Goal: Task Accomplishment & Management: Manage account settings

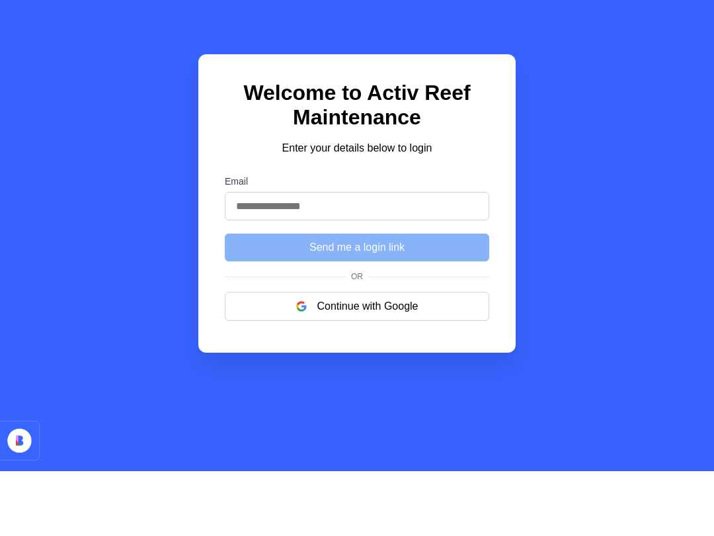
click at [286, 356] on button "Continue with Google" at bounding box center [357, 370] width 264 height 29
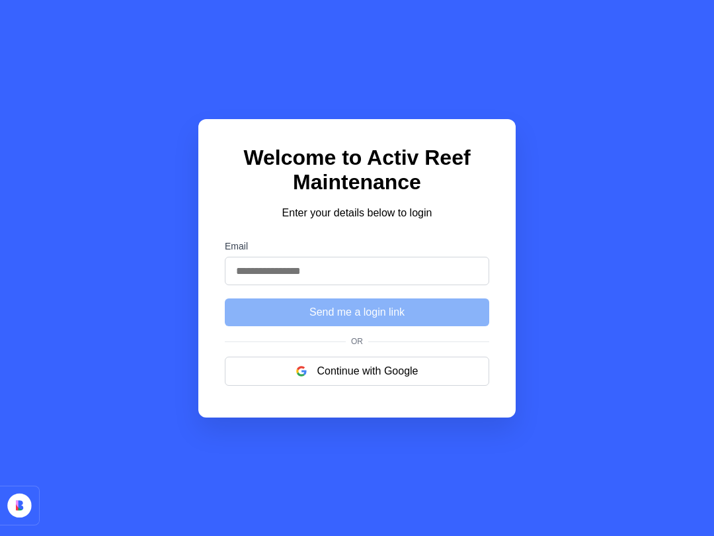
click at [321, 381] on button "Continue with Google" at bounding box center [357, 370] width 264 height 29
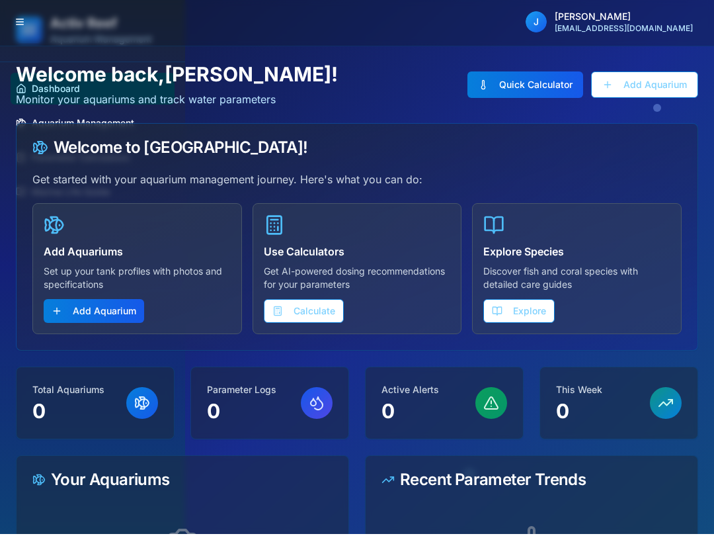
click at [514, 307] on button "Explore" at bounding box center [518, 313] width 71 height 24
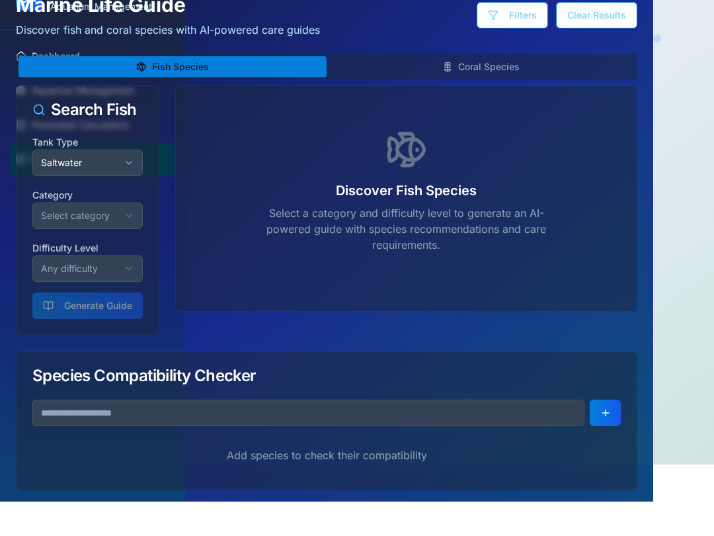
scroll to position [42, 0]
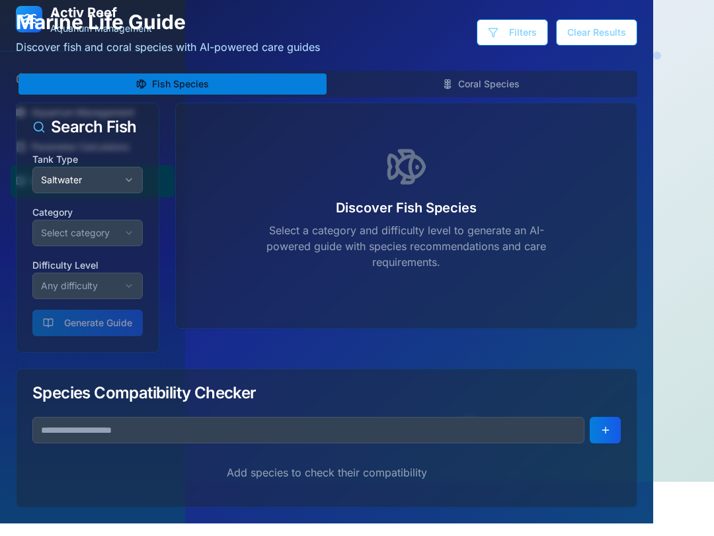
click at [64, 239] on button "Select category" at bounding box center [87, 245] width 110 height 26
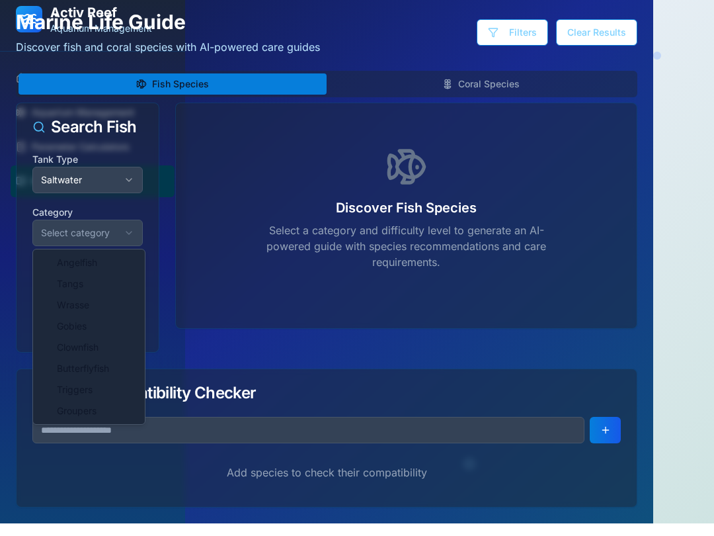
click at [58, 227] on html "Activ Reef Aquarium Management Dashboard Aquarium Management Parameter Calculat…" at bounding box center [357, 246] width 714 height 577
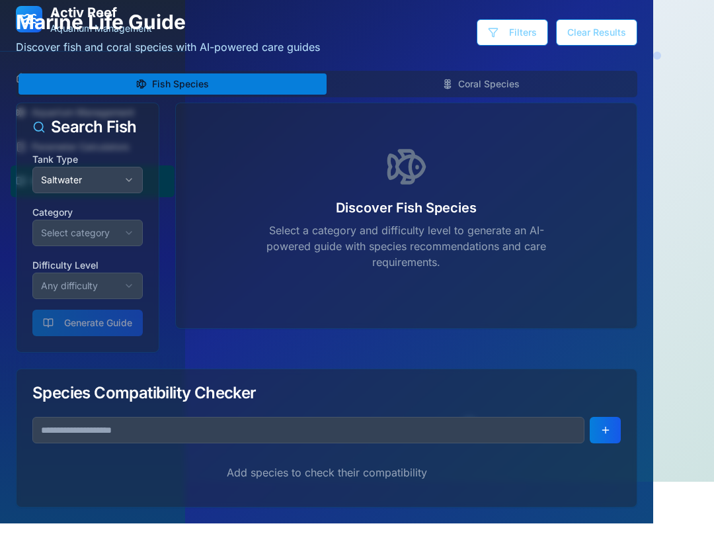
click at [55, 290] on button "Any difficulty" at bounding box center [87, 298] width 110 height 26
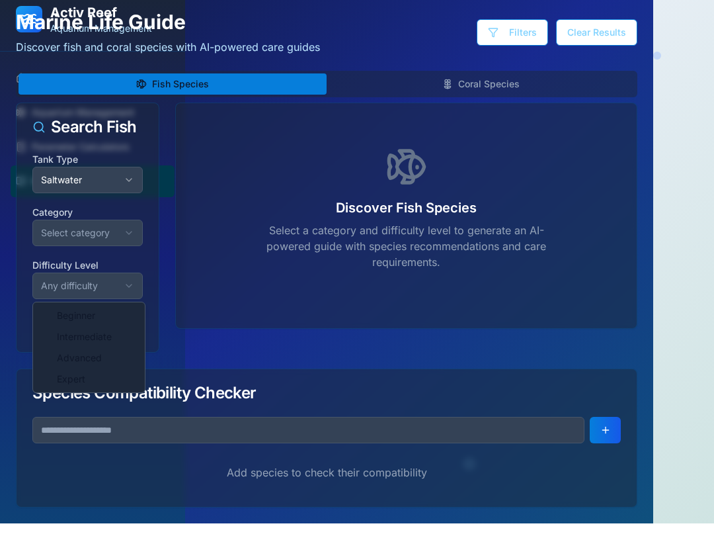
click at [60, 280] on html "Activ Reef Aquarium Management Dashboard Aquarium Management Parameter Calculat…" at bounding box center [357, 246] width 714 height 577
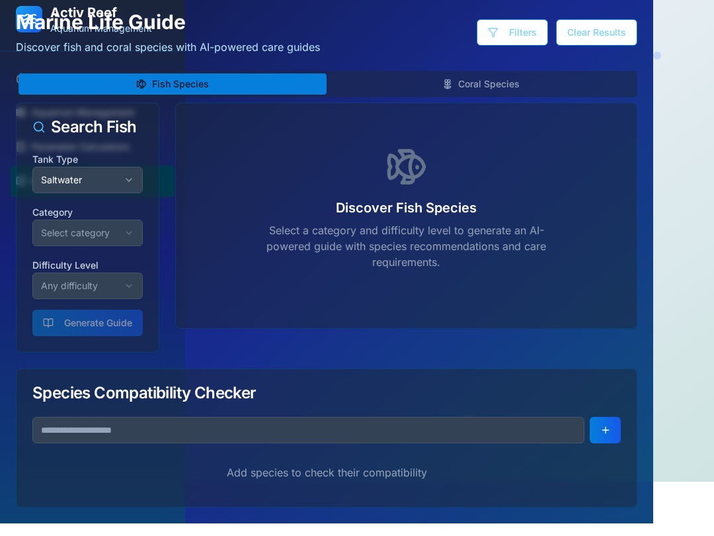
click at [54, 232] on button "Select category" at bounding box center [87, 245] width 110 height 26
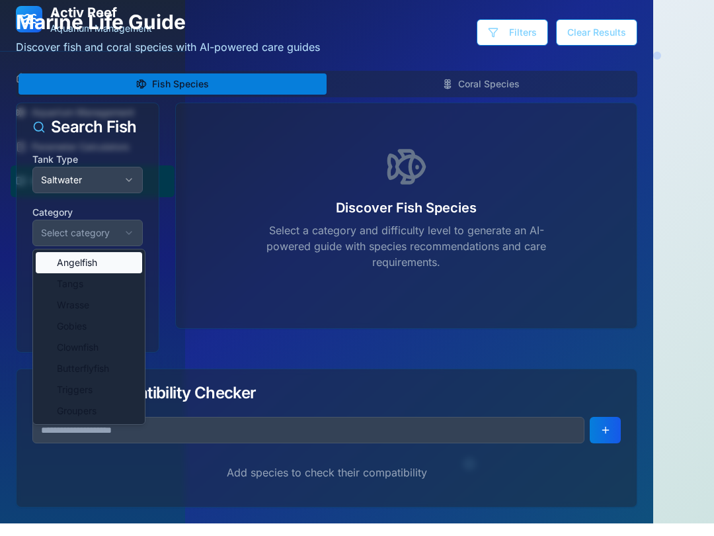
click at [61, 268] on span "Angelfish" at bounding box center [77, 274] width 40 height 13
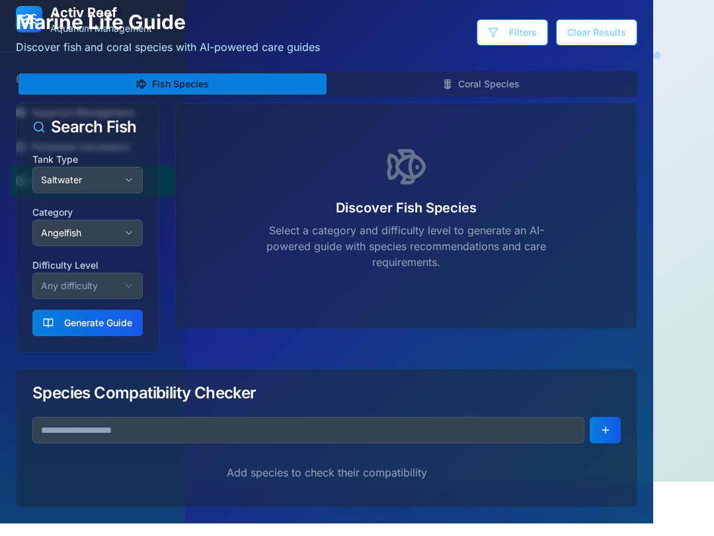
click at [65, 285] on button "Any difficulty" at bounding box center [87, 298] width 110 height 26
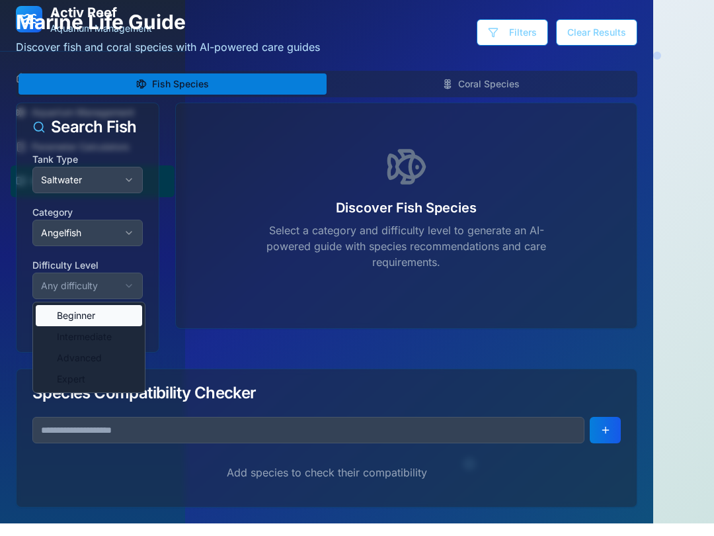
click at [63, 321] on span "Beginner" at bounding box center [76, 327] width 38 height 13
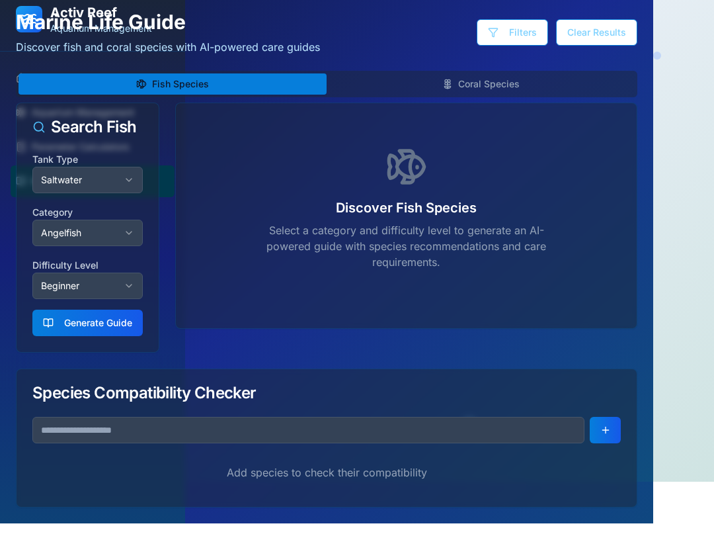
click at [72, 322] on button "Generate Guide" at bounding box center [87, 335] width 110 height 26
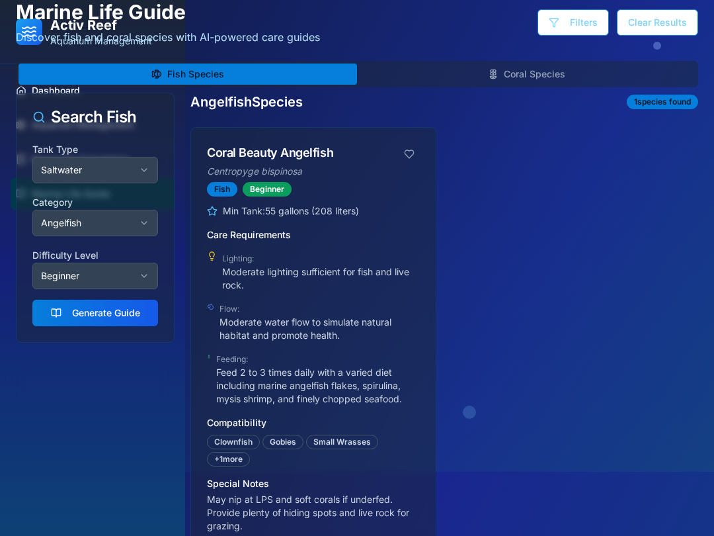
scroll to position [0, 0]
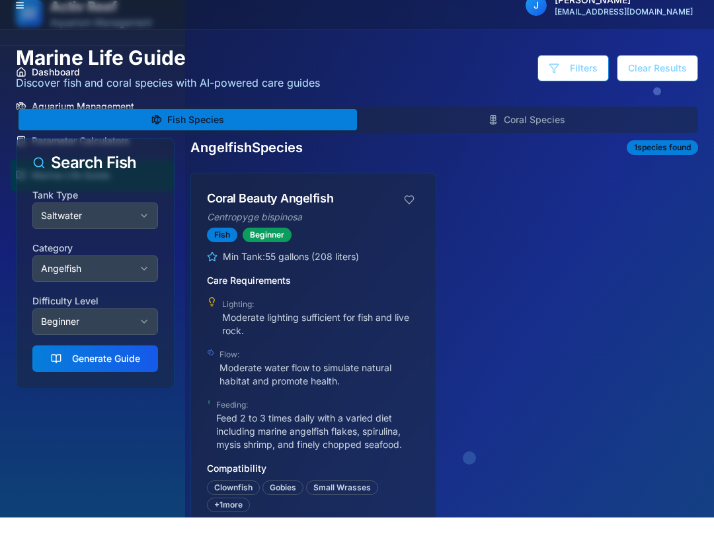
click at [442, 128] on button "Coral Species" at bounding box center [526, 138] width 339 height 21
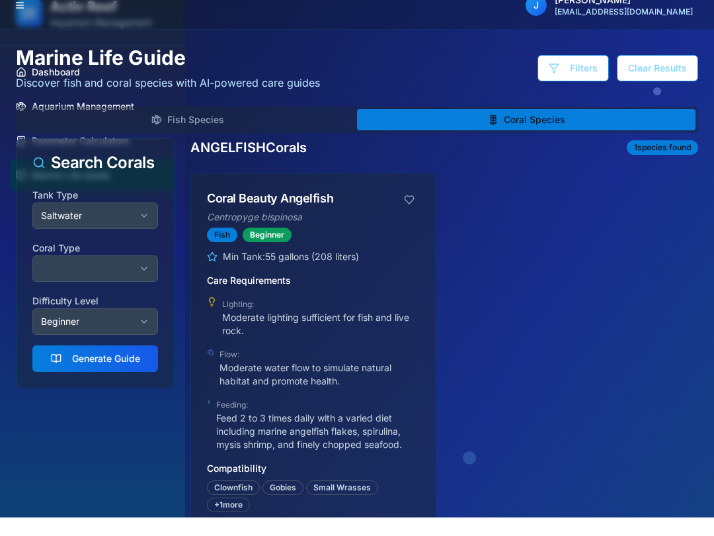
click at [441, 128] on button "Coral Species" at bounding box center [526, 138] width 339 height 21
click at [438, 128] on button "Coral Species" at bounding box center [526, 138] width 339 height 21
click at [122, 222] on button "Saltwater" at bounding box center [95, 234] width 126 height 26
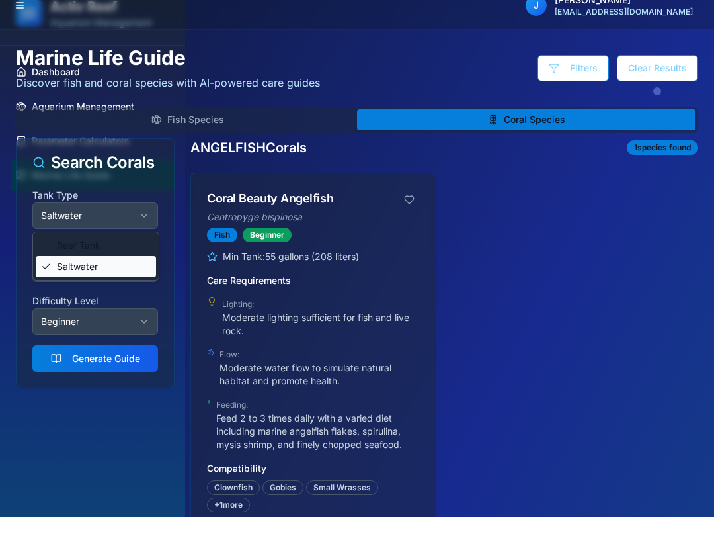
click at [89, 278] on span "Saltwater" at bounding box center [77, 284] width 41 height 13
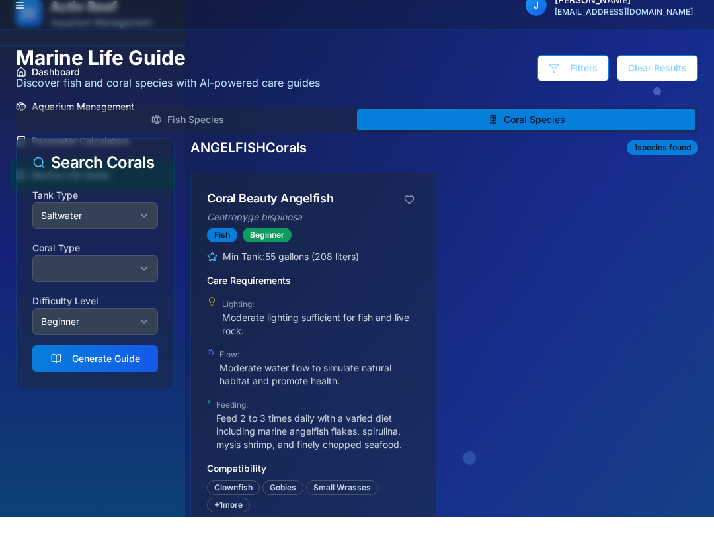
click at [102, 274] on button "button" at bounding box center [95, 287] width 126 height 26
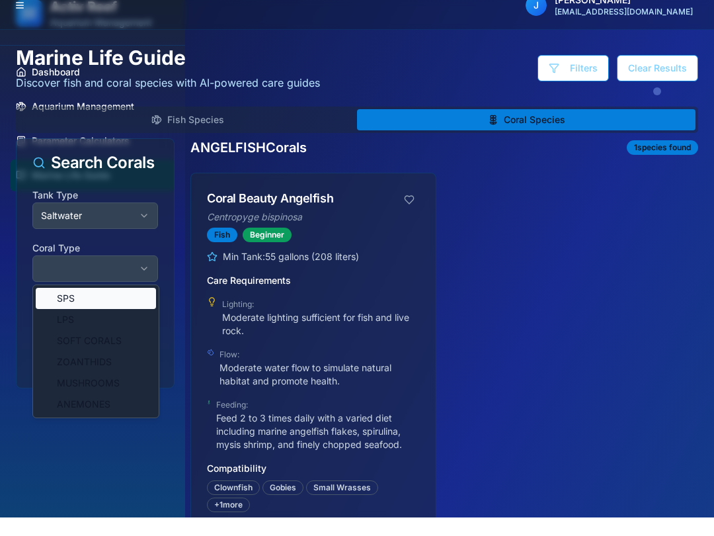
click at [87, 306] on div "SPS" at bounding box center [96, 316] width 120 height 21
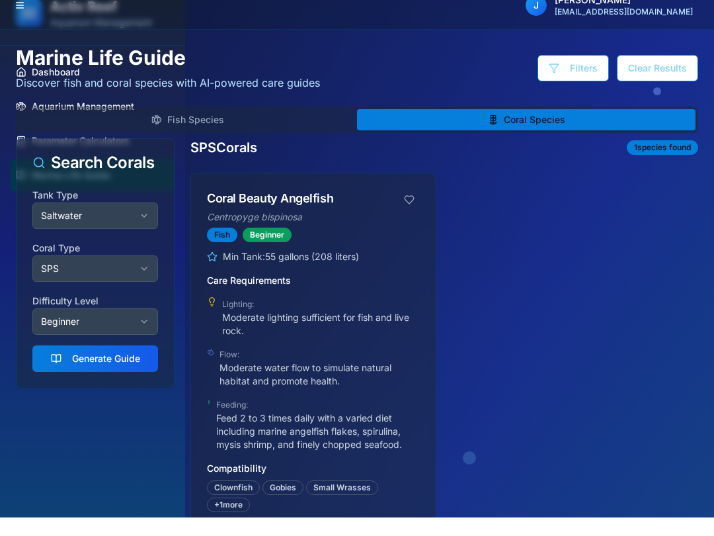
click at [89, 364] on button "Generate Guide" at bounding box center [95, 377] width 126 height 26
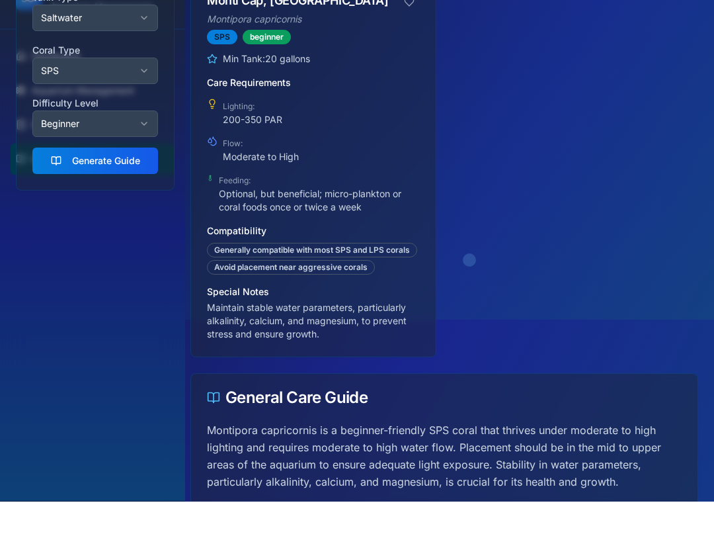
scroll to position [182, 0]
click at [227, 282] on div "Min Tank: 20 gallons Care Requirements Lighting: 200-350 PAR Flow: Moderate to …" at bounding box center [313, 239] width 245 height 304
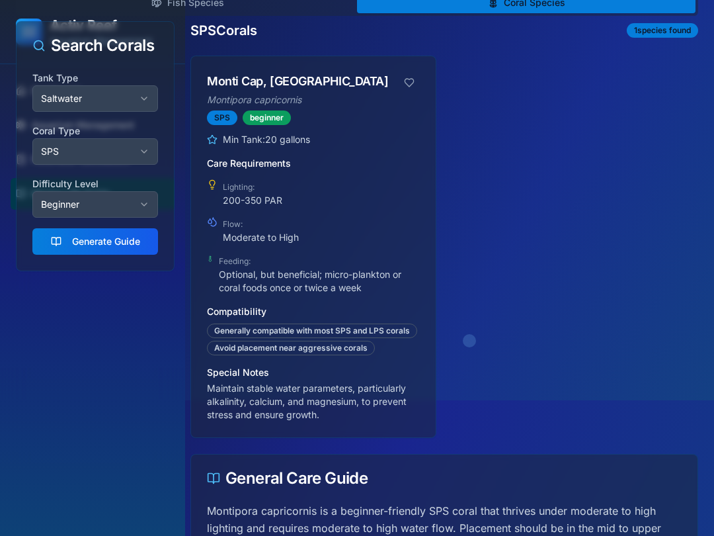
scroll to position [134, 0]
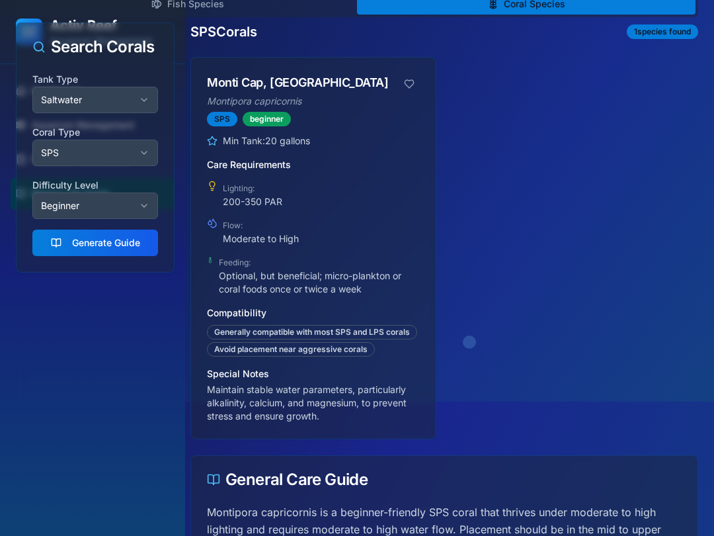
click at [228, 218] on div "Flow: Moderate to High" at bounding box center [261, 230] width 76 height 29
click at [227, 168] on h4 "Care Requirements" at bounding box center [313, 164] width 213 height 13
click at [232, 173] on div "Care Requirements Lighting: 200-350 PAR Flow: Moderate to High Feeding: Optiona…" at bounding box center [313, 227] width 213 height 138
click at [240, 186] on span "Lighting:" at bounding box center [239, 188] width 32 height 10
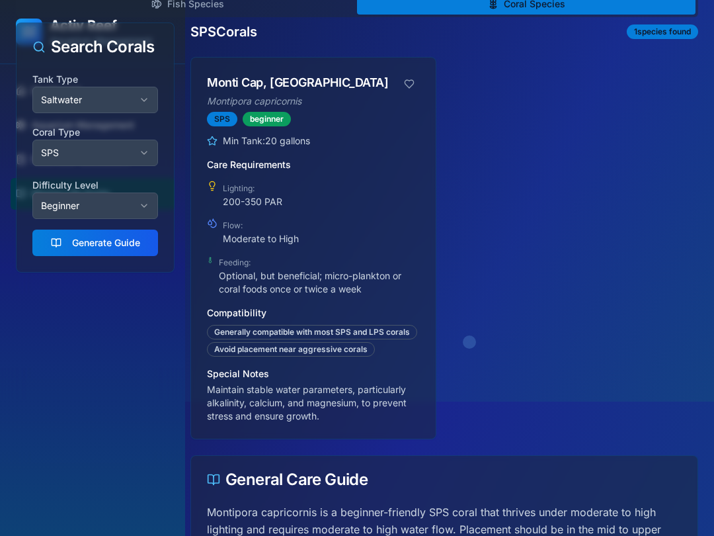
click at [227, 91] on div "Monti Cap, Cap Coral" at bounding box center [303, 82] width 192 height 19
click at [226, 91] on div "Monti Cap, Cap Coral" at bounding box center [303, 82] width 192 height 19
click at [260, 108] on div "Monti Cap, Cap Coral Montipora capricornis SPS beginner" at bounding box center [313, 96] width 245 height 77
click at [263, 130] on div "Monti Cap, Cap Coral Montipora capricornis SPS beginner" at bounding box center [313, 96] width 245 height 77
click at [218, 111] on div "Monti Cap, Cap Coral Montipora capricornis SPS beginner" at bounding box center [313, 96] width 245 height 77
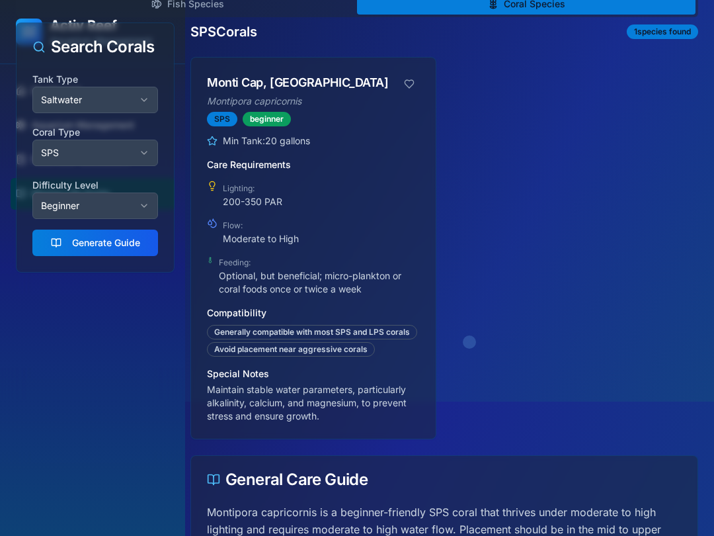
click at [260, 116] on div "beginner" at bounding box center [267, 119] width 48 height 15
click at [223, 147] on span "Min Tank: 20 gallons" at bounding box center [266, 140] width 87 height 13
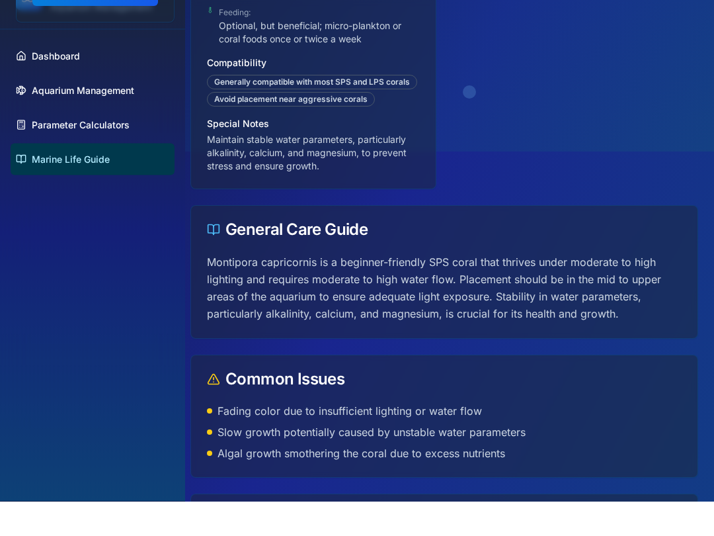
scroll to position [350, 0]
click at [231, 256] on div "General Care Guide" at bounding box center [444, 264] width 475 height 16
click at [234, 243] on div "General Care Guide" at bounding box center [444, 264] width 506 height 48
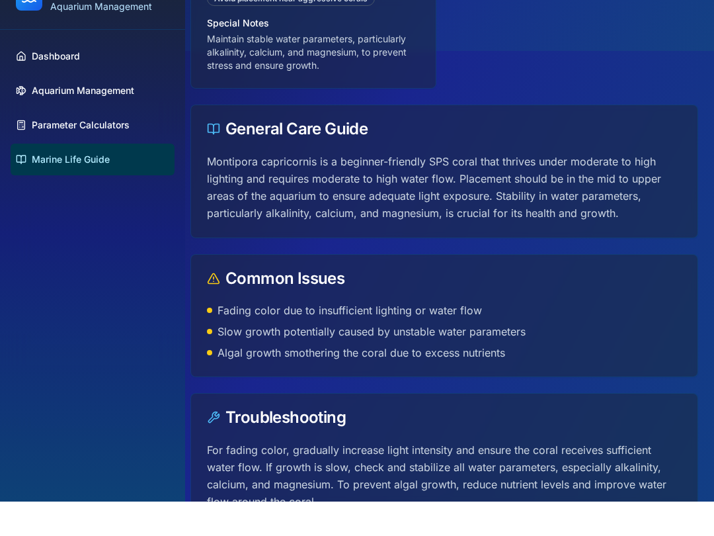
click at [245, 337] on li "Fading color due to insufficient lighting or water flow" at bounding box center [444, 345] width 475 height 16
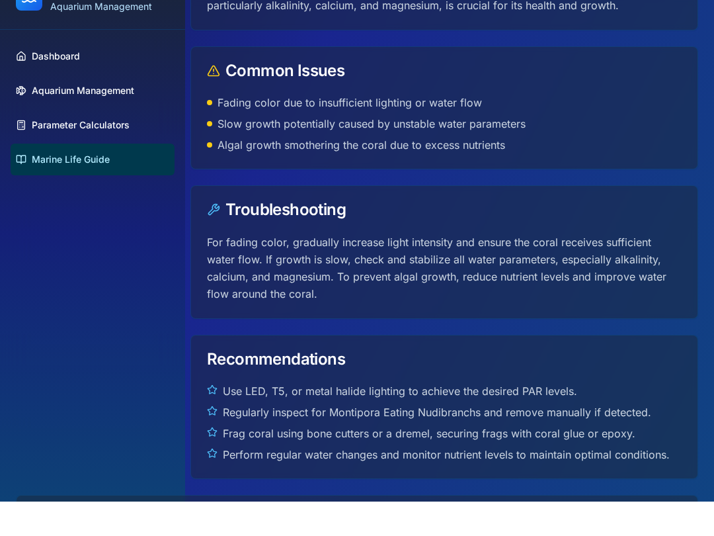
scroll to position [661, 0]
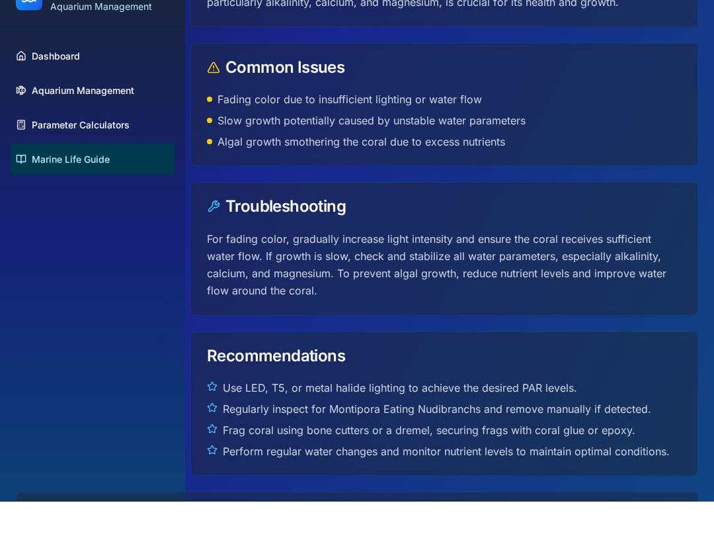
click at [243, 383] on div "Recommendations" at bounding box center [444, 391] width 475 height 16
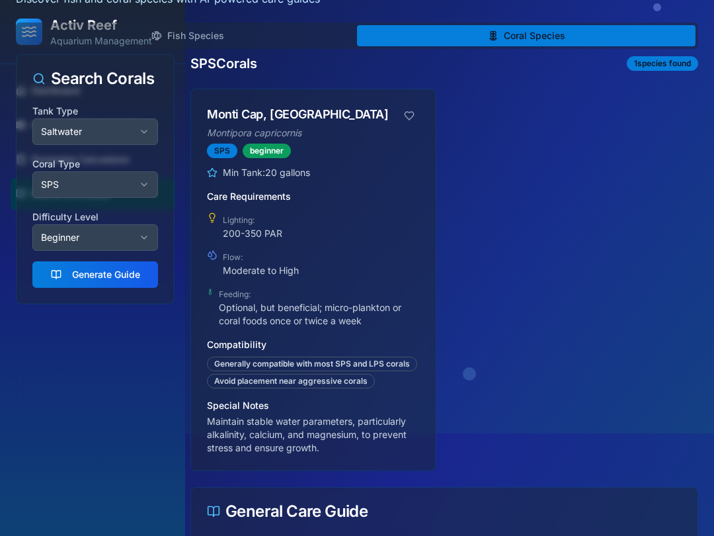
scroll to position [0, 0]
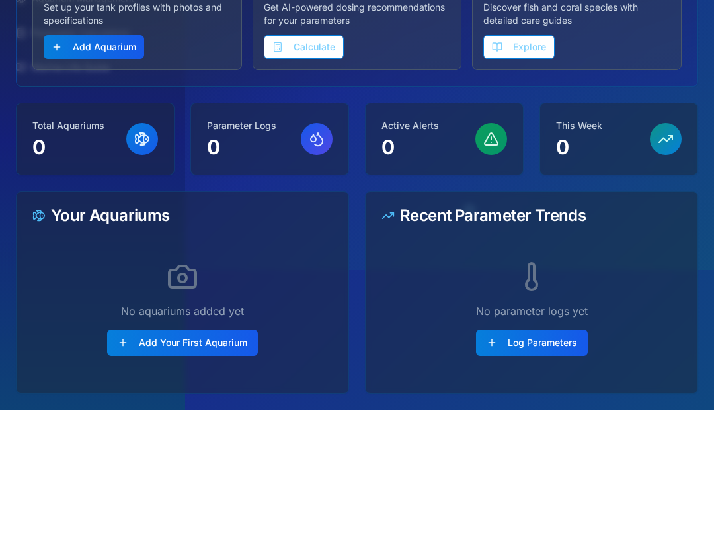
scroll to position [140, 0]
click at [140, 456] on button "Add Your First Aquarium" at bounding box center [182, 469] width 151 height 26
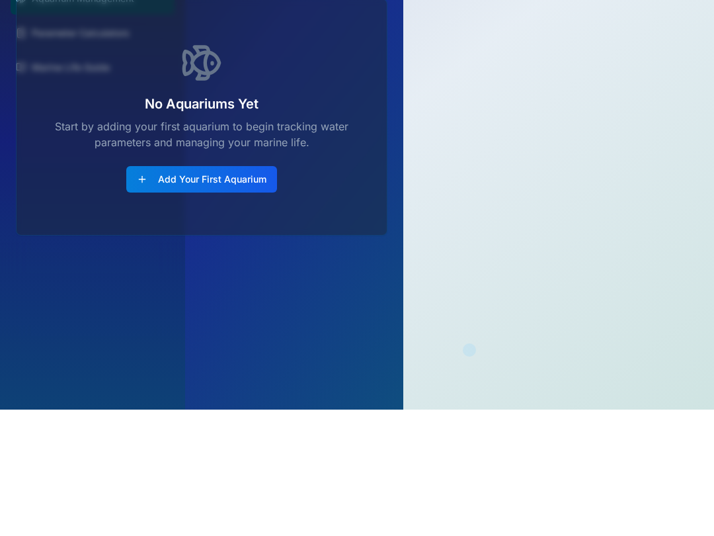
click at [158, 292] on button "Add Your First Aquarium" at bounding box center [201, 305] width 151 height 26
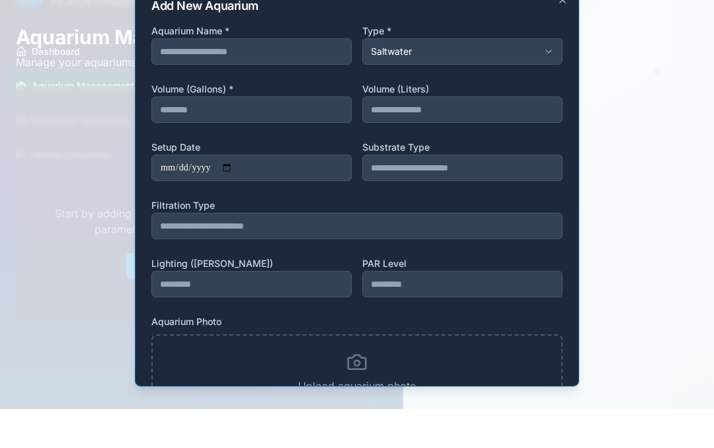
scroll to position [86, 0]
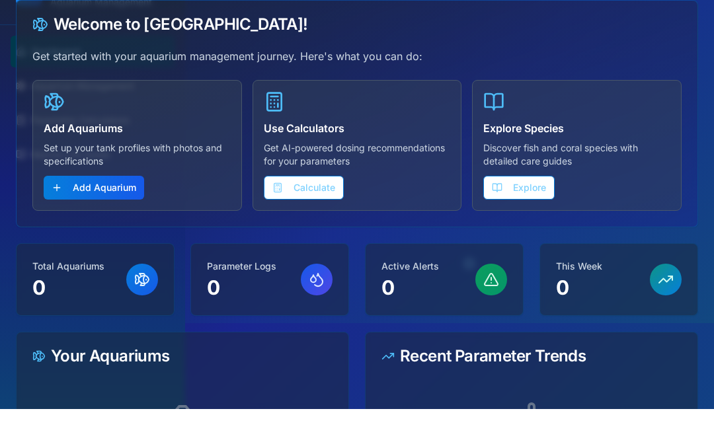
click at [112, 299] on div "Total Aquariums 0" at bounding box center [95, 319] width 126 height 40
click at [163, 283] on div "Total Aquariums 0" at bounding box center [95, 318] width 157 height 71
click at [129, 303] on div at bounding box center [142, 319] width 32 height 32
click at [242, 315] on p "0" at bounding box center [241, 327] width 69 height 24
click at [404, 315] on p "0" at bounding box center [411, 327] width 58 height 24
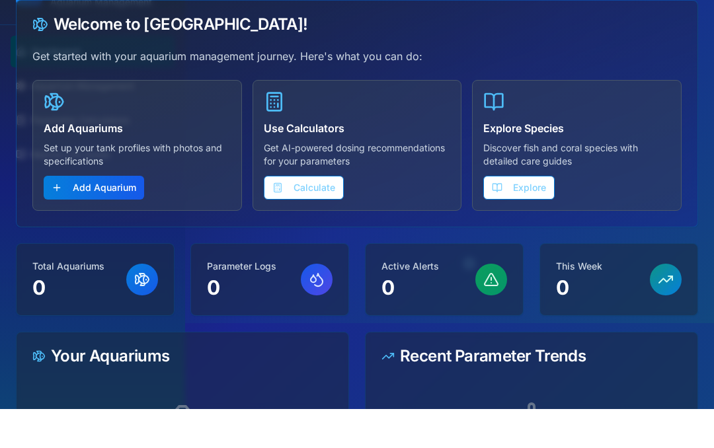
click at [568, 315] on p "0" at bounding box center [579, 327] width 46 height 24
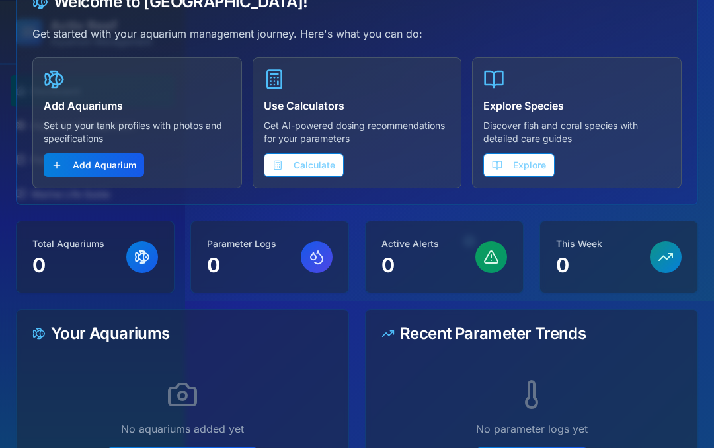
scroll to position [0, 0]
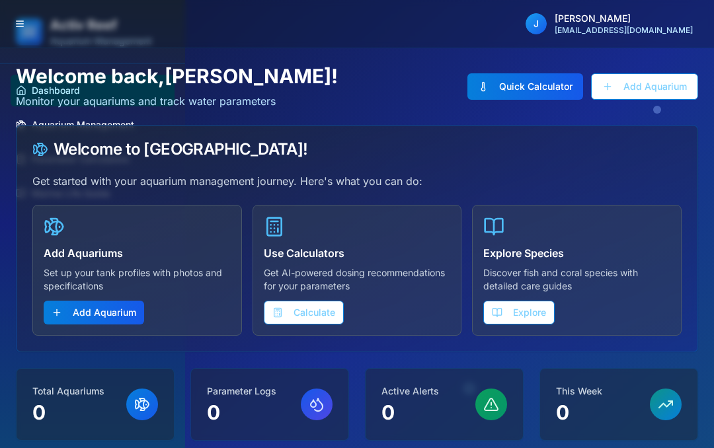
click at [547, 81] on button "Quick Calculator" at bounding box center [525, 86] width 116 height 26
click at [321, 310] on button "Calculate" at bounding box center [304, 313] width 80 height 24
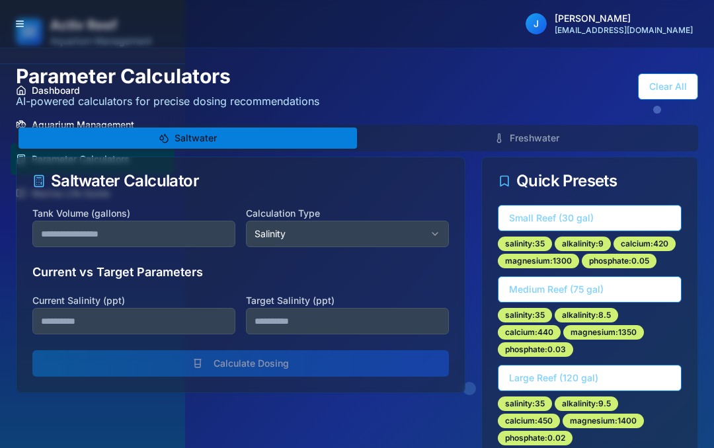
click at [616, 140] on button "Freshwater" at bounding box center [526, 138] width 339 height 21
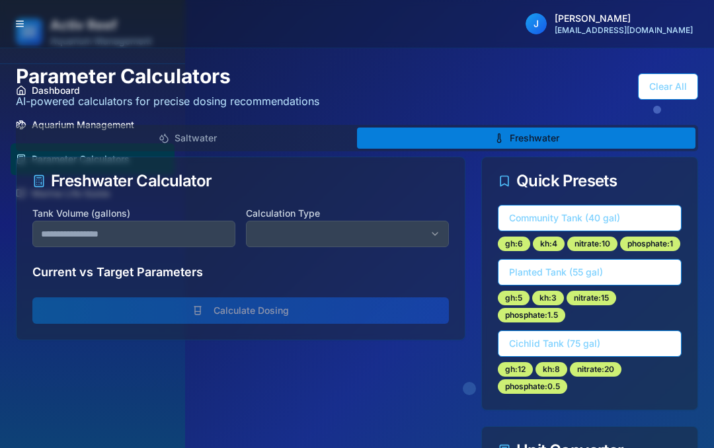
click at [288, 132] on button "Saltwater" at bounding box center [188, 138] width 339 height 21
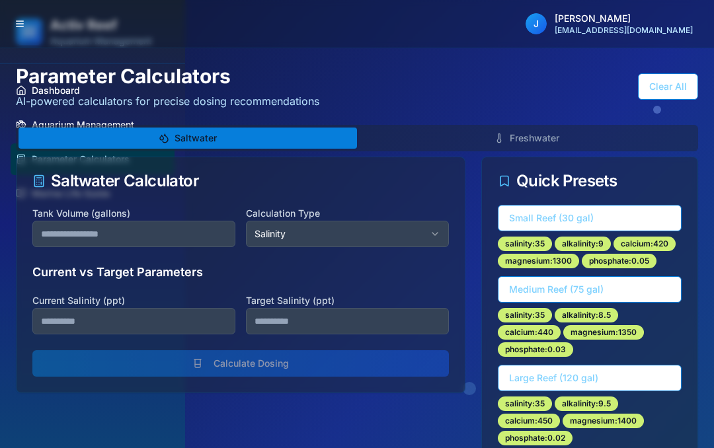
click at [26, 25] on button at bounding box center [20, 24] width 19 height 19
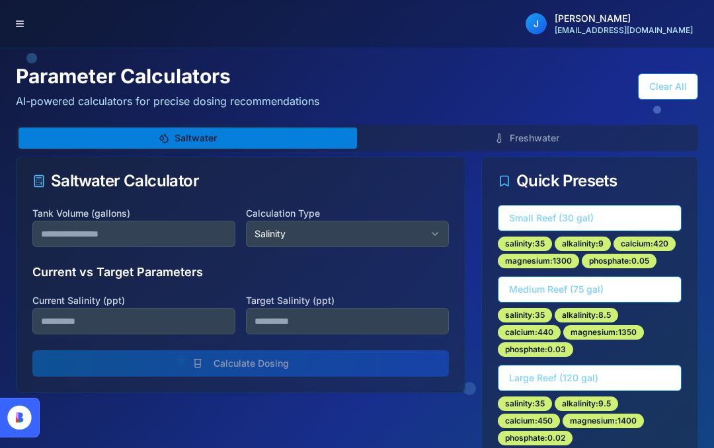
click at [25, 23] on button at bounding box center [20, 24] width 19 height 19
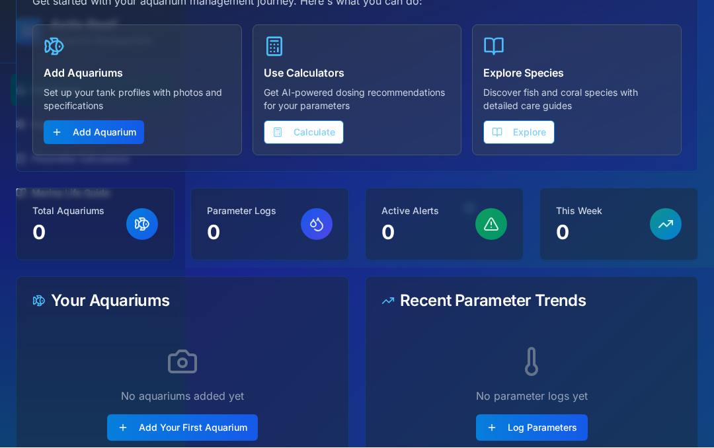
scroll to position [227, 0]
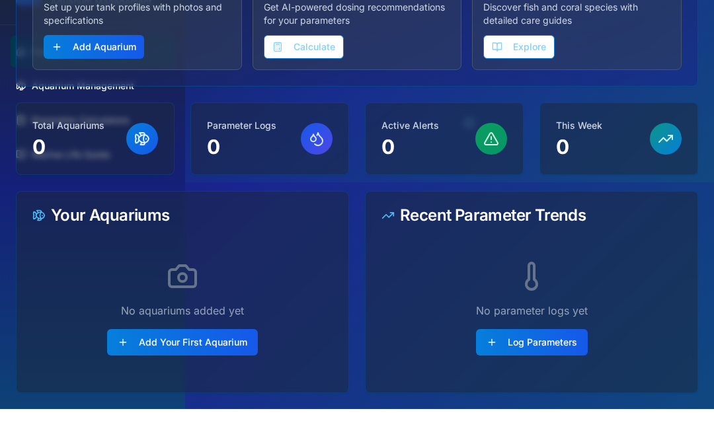
click at [526, 368] on button "Log Parameters" at bounding box center [532, 381] width 112 height 26
click at [524, 368] on button "Log Parameters" at bounding box center [532, 381] width 112 height 26
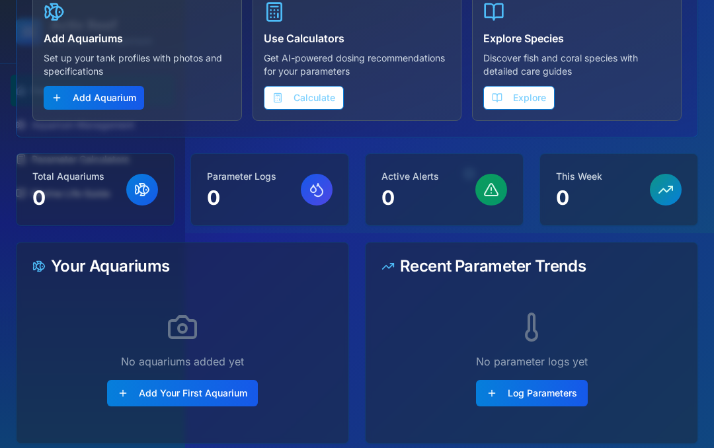
scroll to position [213, 0]
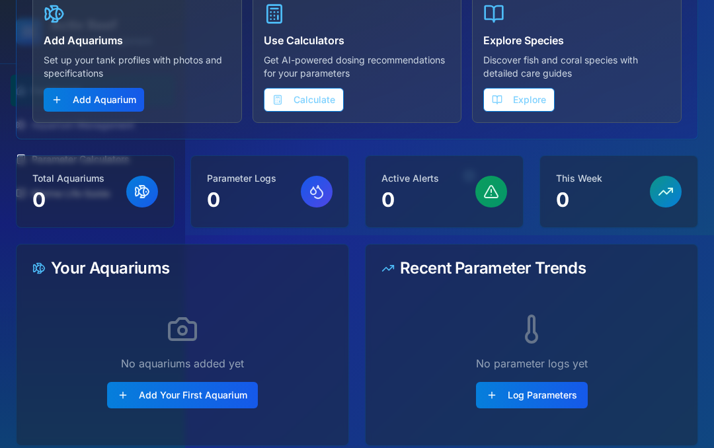
click at [522, 394] on button "Log Parameters" at bounding box center [532, 395] width 112 height 26
click at [528, 396] on button "Log Parameters" at bounding box center [532, 395] width 112 height 26
click at [528, 395] on button "Log Parameters" at bounding box center [532, 395] width 112 height 26
click at [522, 331] on icon at bounding box center [532, 329] width 32 height 32
click at [532, 399] on button "Log Parameters" at bounding box center [532, 395] width 112 height 26
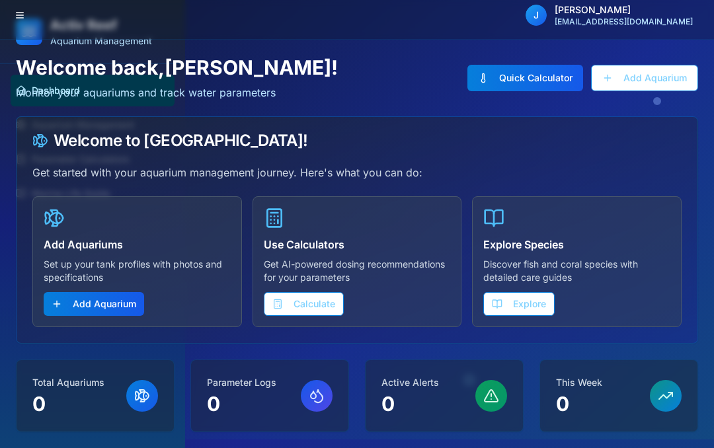
scroll to position [0, 0]
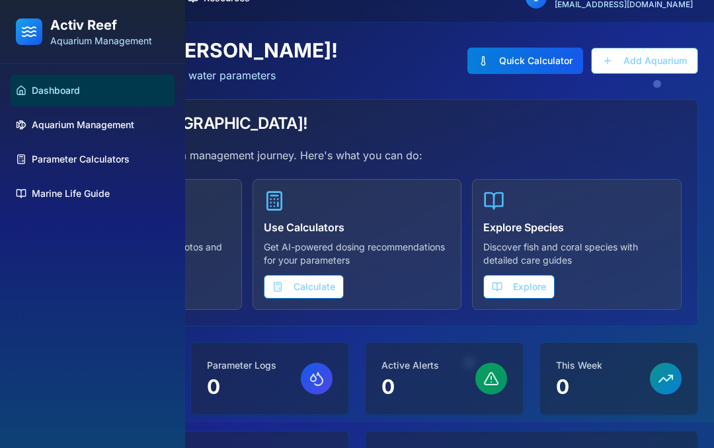
scroll to position [23, 0]
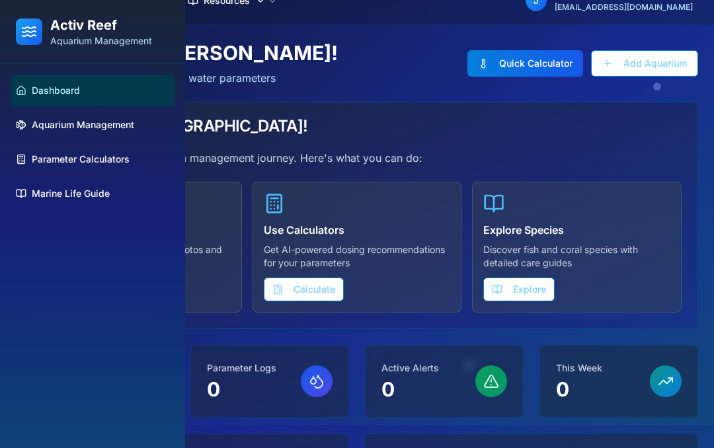
click at [42, 33] on div "Activ Reef Aquarium Management" at bounding box center [92, 32] width 153 height 32
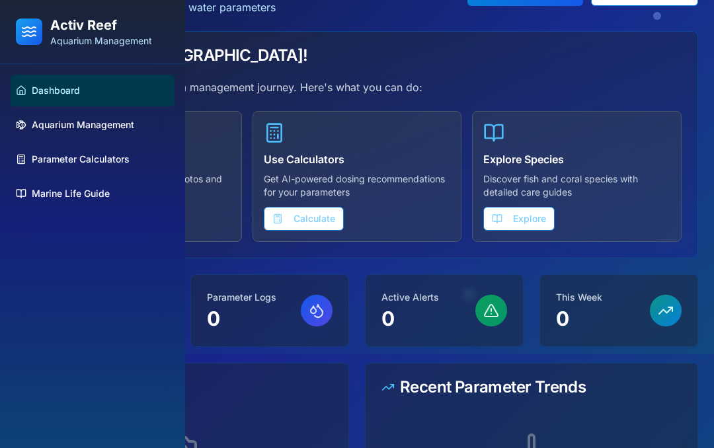
scroll to position [7, 0]
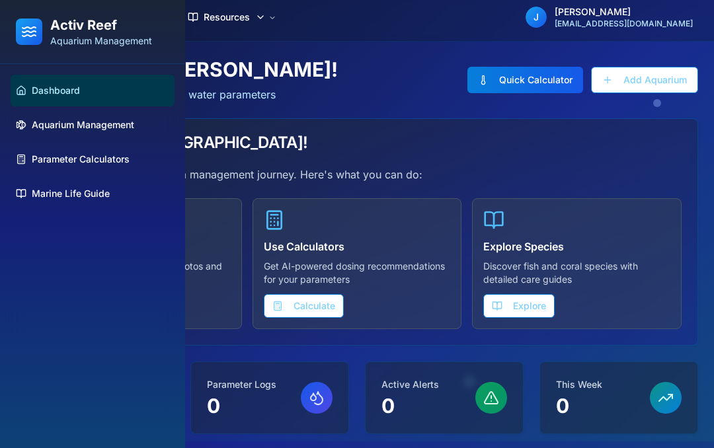
click at [111, 126] on span "Aquarium Management" at bounding box center [83, 124] width 102 height 13
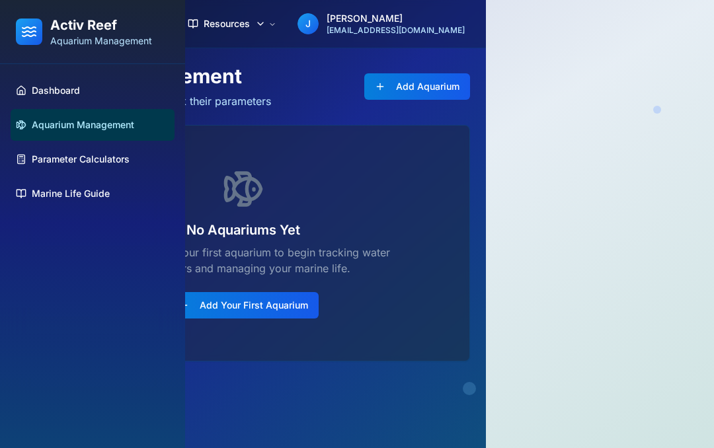
click at [110, 163] on span "Parameter Calculators" at bounding box center [81, 159] width 98 height 13
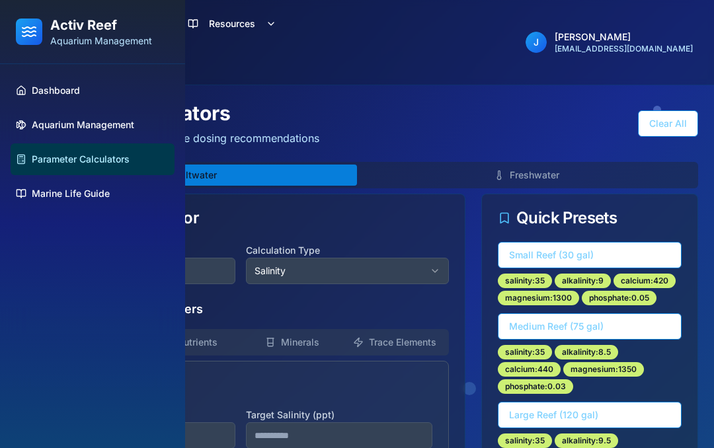
click at [239, 15] on button "Resources" at bounding box center [232, 24] width 110 height 26
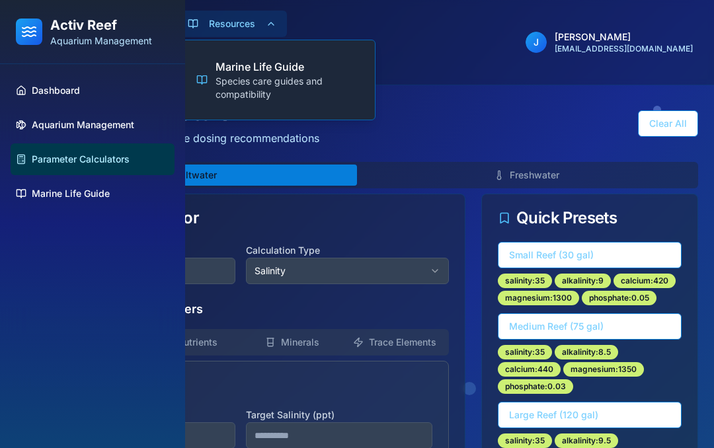
click at [250, 22] on button "Resources" at bounding box center [232, 24] width 110 height 26
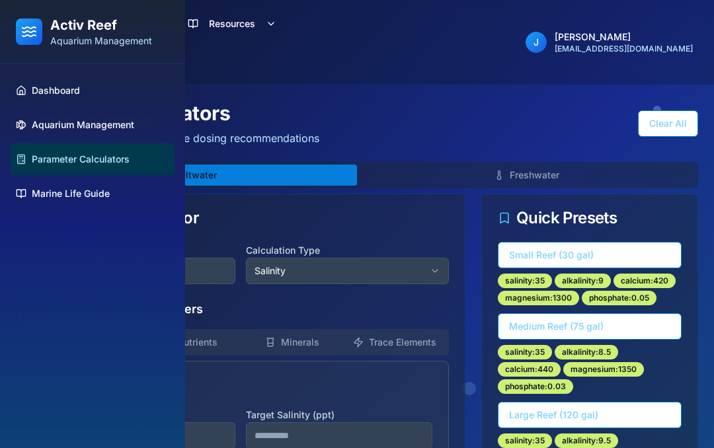
click at [143, 26] on h2 "Activ Reef" at bounding box center [101, 25] width 102 height 19
click at [36, 28] on icon at bounding box center [29, 32] width 16 height 16
click at [38, 22] on div at bounding box center [29, 32] width 26 height 26
click at [37, 22] on div at bounding box center [29, 32] width 26 height 26
click at [85, 33] on h2 "Activ Reef" at bounding box center [101, 25] width 102 height 19
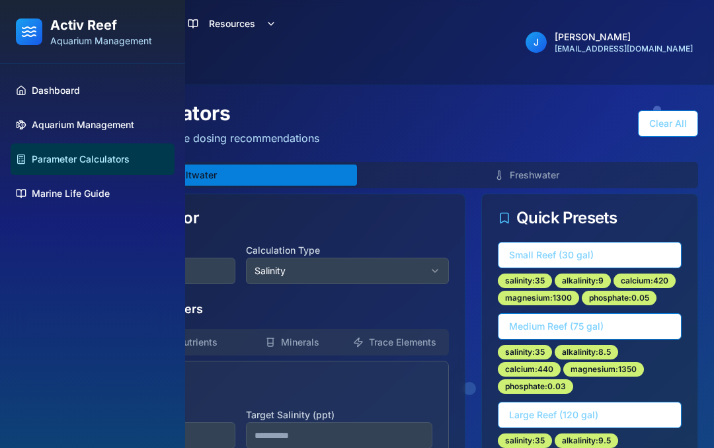
click at [85, 33] on h2 "Activ Reef" at bounding box center [101, 25] width 102 height 19
click at [127, 41] on p "Aquarium Management" at bounding box center [101, 40] width 102 height 13
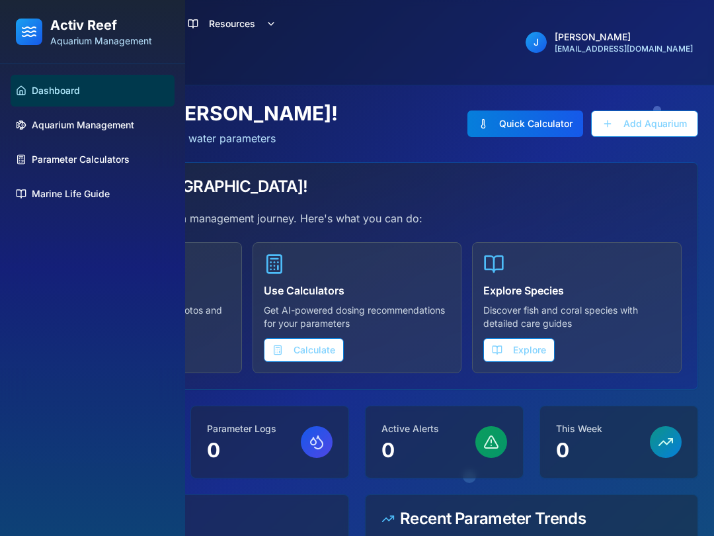
click at [128, 37] on p "Aquarium Management" at bounding box center [101, 40] width 102 height 13
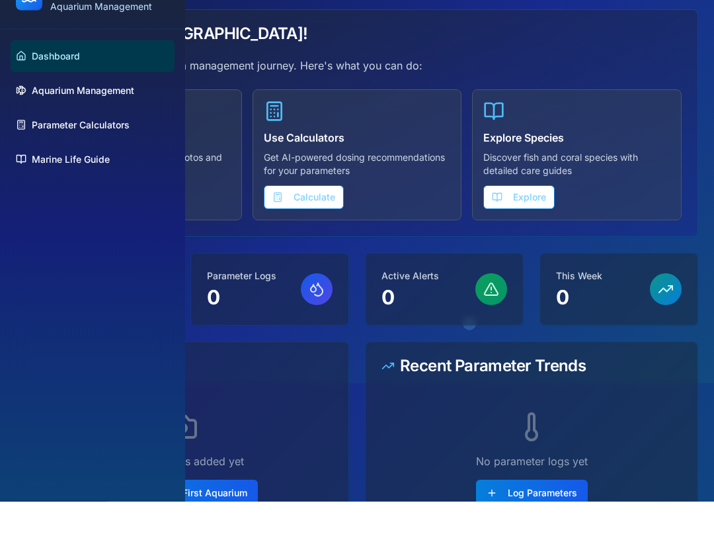
scroll to position [177, 0]
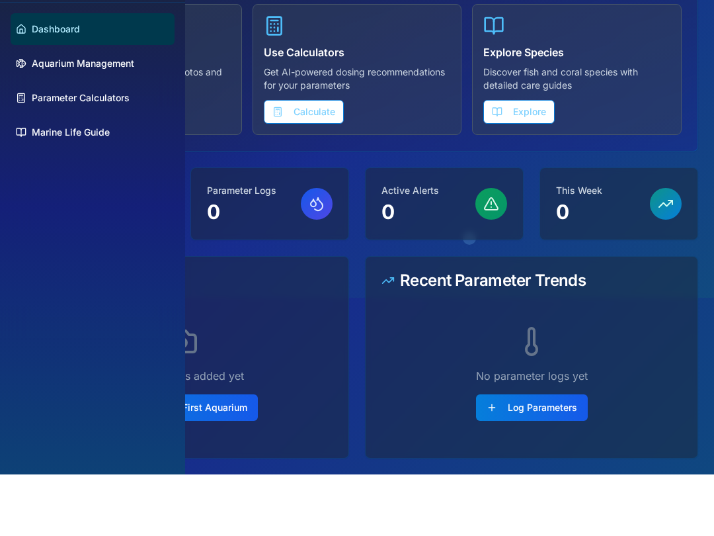
click at [112, 351] on div "Dashboard Aquarium Management Parameter Calculators Marine Life Guide" at bounding box center [92, 299] width 185 height 471
click at [131, 343] on div "Dashboard Aquarium Management Parameter Calculators Marine Life Guide" at bounding box center [92, 299] width 185 height 471
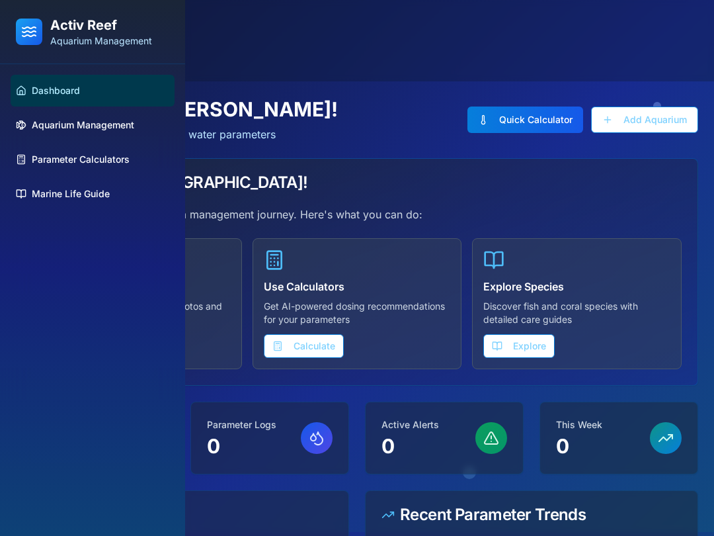
scroll to position [0, 0]
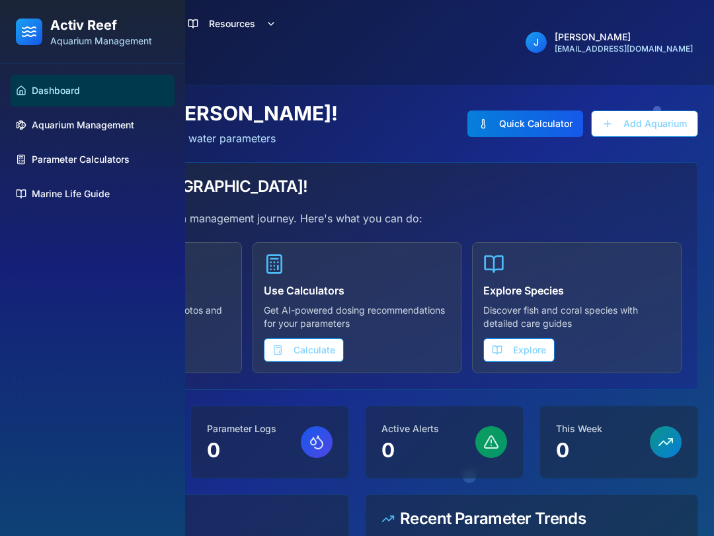
click at [280, 25] on button "Resources" at bounding box center [232, 24] width 110 height 26
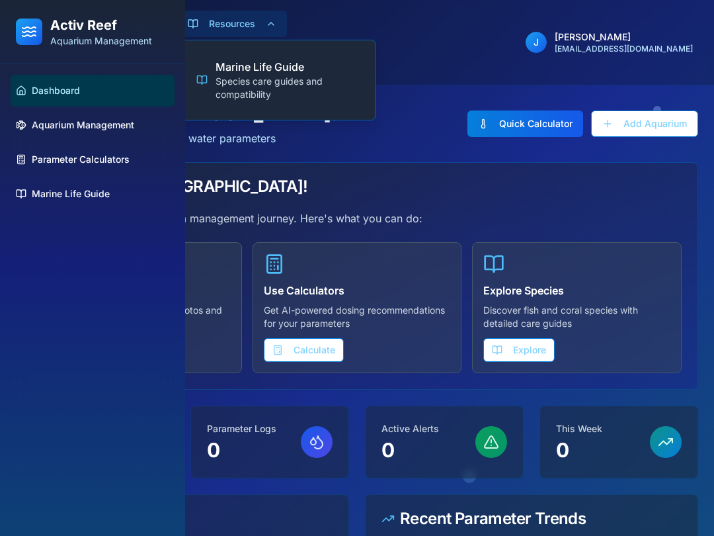
click at [408, 49] on div "Aquarium Tools Resources Marine Life Guide Species care guides and compatibilit…" at bounding box center [357, 42] width 693 height 63
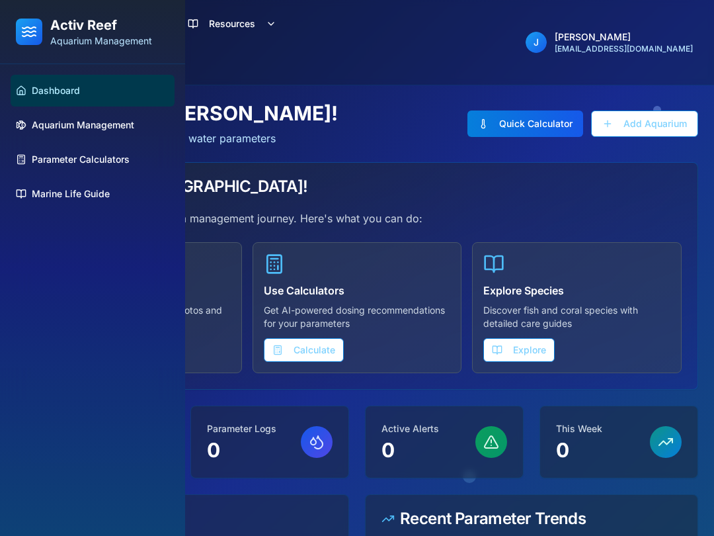
click at [431, 65] on div "Aquarium Tools Resources Aquarium Tools J Joseph jburks1283@gmail.com" at bounding box center [357, 42] width 693 height 63
click at [108, 34] on p "Aquarium Management" at bounding box center [101, 40] width 102 height 13
click at [38, 13] on div "Activ Reef Aquarium Management" at bounding box center [92, 32] width 185 height 64
click at [38, 11] on div "Activ Reef Aquarium Management" at bounding box center [92, 32] width 185 height 64
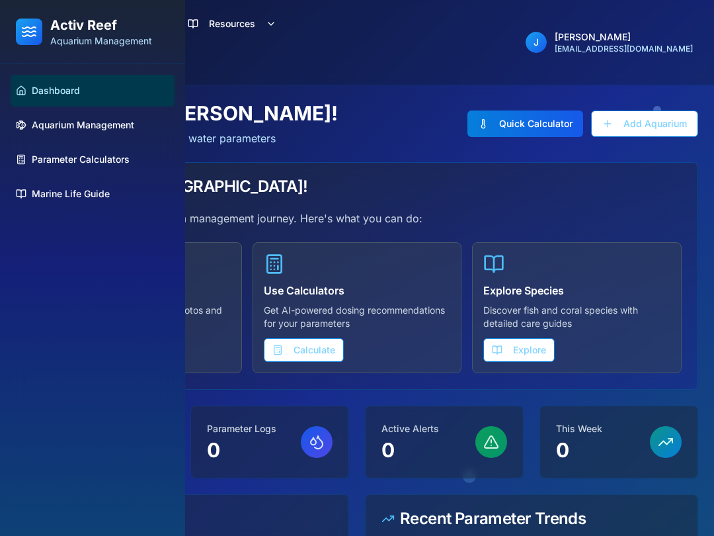
click at [205, 29] on button "Resources" at bounding box center [232, 24] width 110 height 26
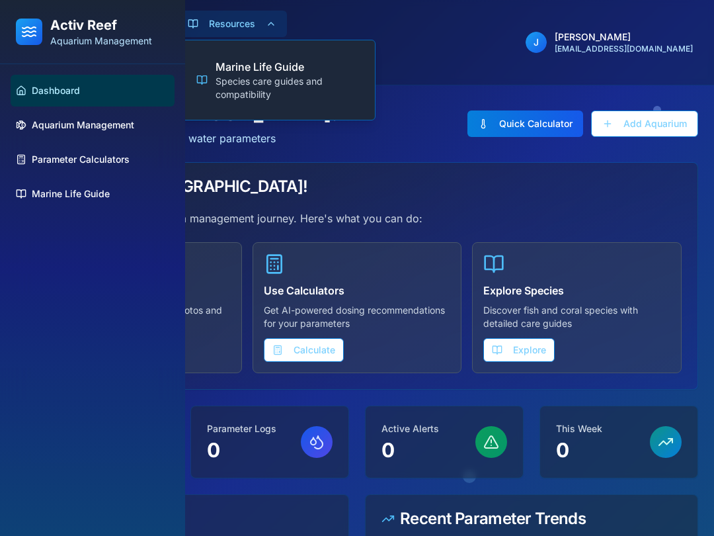
click at [280, 74] on h4 "Marine Life Guide" at bounding box center [286, 67] width 141 height 16
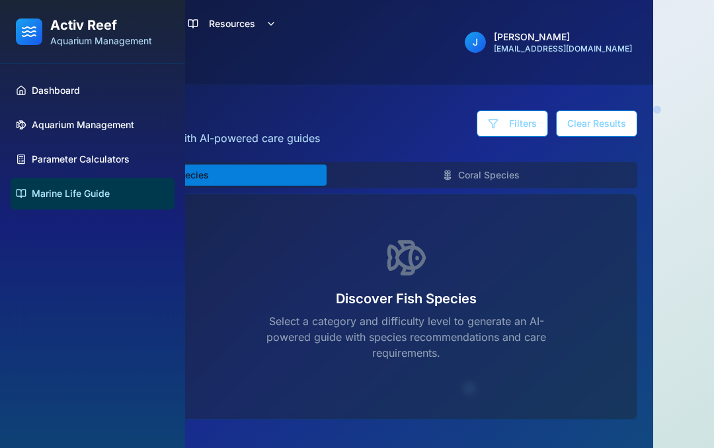
click at [352, 48] on div "Aquarium Tools Resources Aquarium Tools J Joseph jburks1283@gmail.com" at bounding box center [327, 42] width 632 height 63
click at [393, 48] on div "Aquarium Tools Resources Aquarium Tools J Joseph jburks1283@gmail.com" at bounding box center [327, 42] width 632 height 63
click at [419, 40] on div "Aquarium Tools Resources Aquarium Tools J Joseph jburks1283@gmail.com" at bounding box center [327, 42] width 632 height 63
click at [298, 218] on div "Discover Fish Species Select a category and difficulty level to generate an AI-…" at bounding box center [406, 306] width 461 height 225
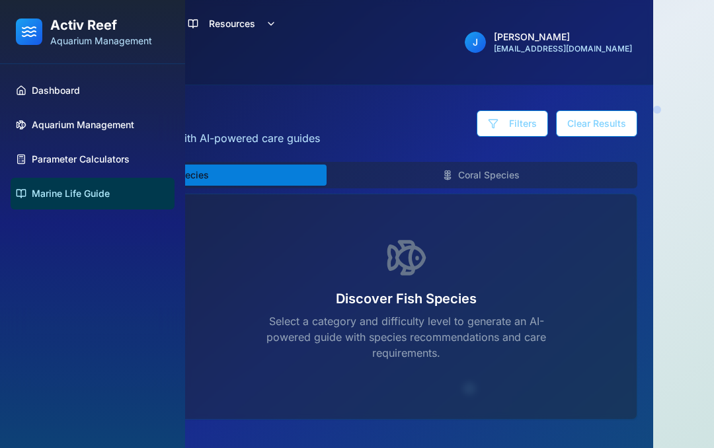
click at [287, 236] on div "Discover Fish Species Select a category and difficulty level to generate an AI-…" at bounding box center [406, 306] width 461 height 225
click at [286, 235] on div "Discover Fish Species Select a category and difficulty level to generate an AI-…" at bounding box center [406, 306] width 461 height 225
click at [309, 105] on h1 "Marine Life Guide" at bounding box center [168, 113] width 304 height 24
click at [128, 252] on div "Dashboard Aquarium Management Parameter Calculators Marine Life Guide" at bounding box center [92, 256] width 185 height 384
click at [168, 28] on div "Activ Reef Aquarium Management" at bounding box center [92, 32] width 153 height 32
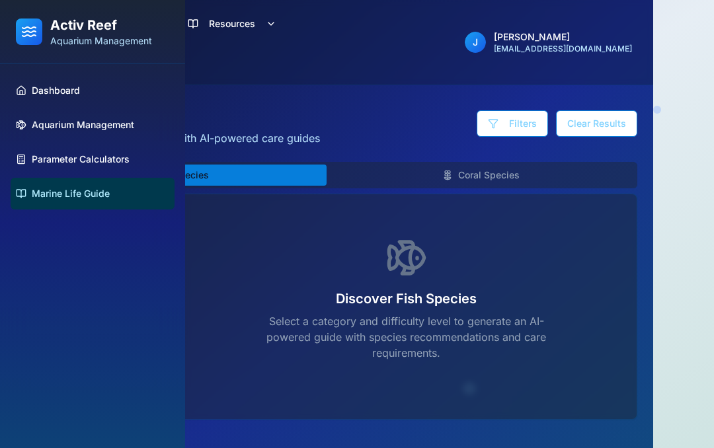
click at [320, 73] on div "Aquarium Tools Resources Aquarium Tools J Joseph jburks1283@gmail.com" at bounding box center [327, 42] width 632 height 63
click at [376, 28] on div "Aquarium Tools Resources Aquarium Tools J Joseph jburks1283@gmail.com" at bounding box center [327, 42] width 632 height 63
click at [493, 79] on header "Aquarium Tools Resources Aquarium Tools J Joseph jburks1283@gmail.com" at bounding box center [326, 42] width 653 height 85
click at [567, 87] on div "Marine Life Guide Discover fish and coral species with AI-powered care guides F…" at bounding box center [326, 349] width 653 height 529
click at [610, 81] on header "Aquarium Tools Resources Aquarium Tools J Joseph jburks1283@gmail.com" at bounding box center [326, 42] width 653 height 85
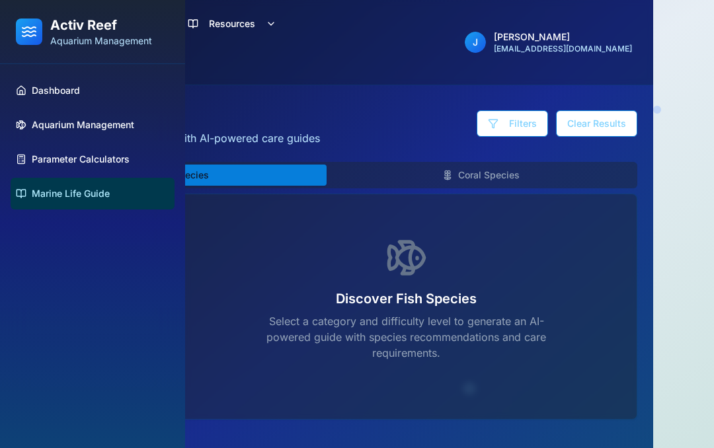
click at [467, 262] on div "Discover Fish Species Select a category and difficulty level to generate an AI-…" at bounding box center [406, 306] width 461 height 225
click at [85, 89] on link "Dashboard" at bounding box center [93, 91] width 164 height 32
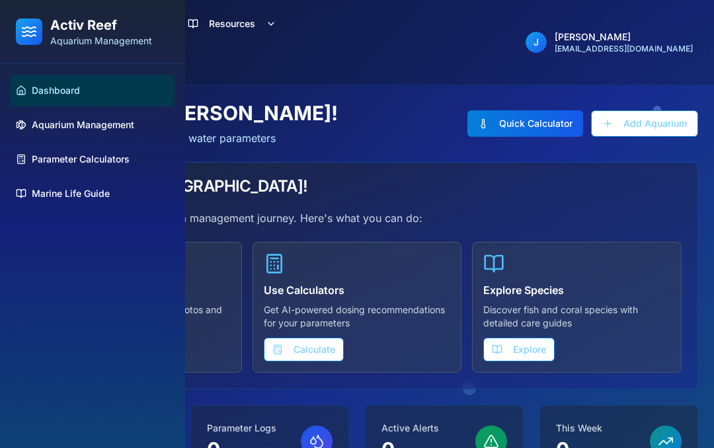
click at [344, 102] on div "Welcome back, Joseph ! Monitor your aquariums and track water parameters Quick …" at bounding box center [357, 123] width 682 height 45
click at [401, 64] on div "Aquarium Tools Resources Aquarium Tools J Joseph jburks1283@gmail.com" at bounding box center [357, 42] width 693 height 63
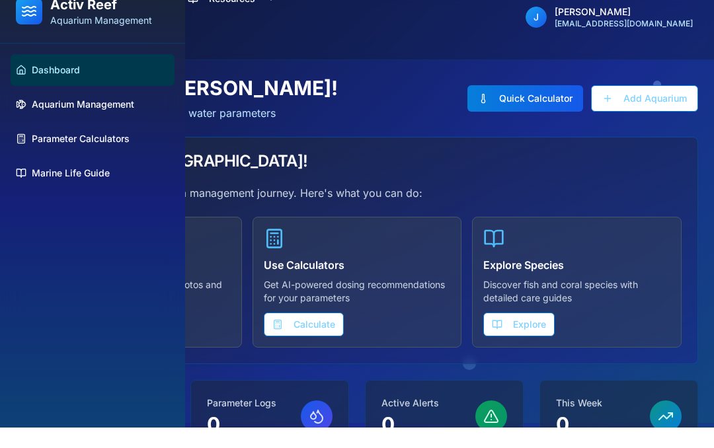
scroll to position [25, 0]
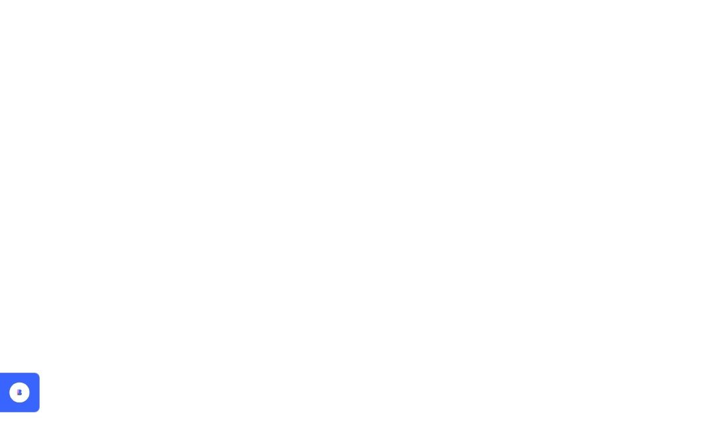
scroll to position [25, 0]
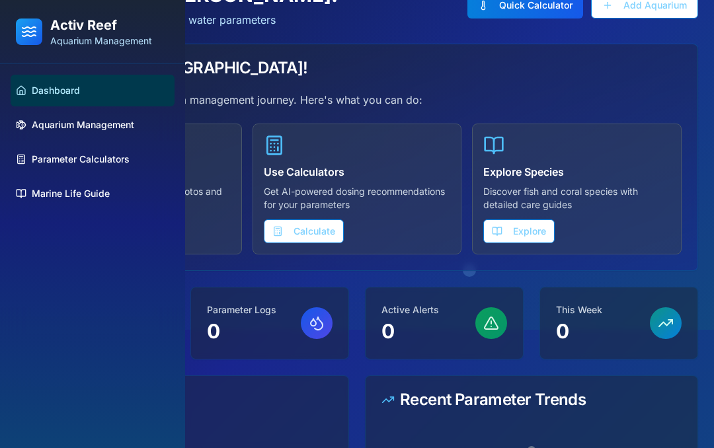
scroll to position [120, 0]
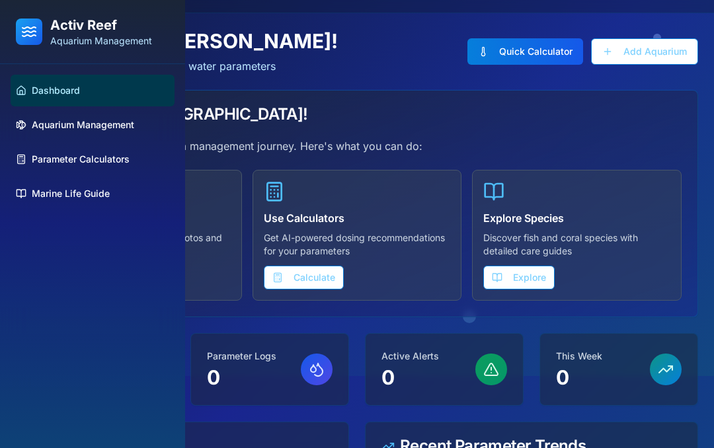
scroll to position [73, 0]
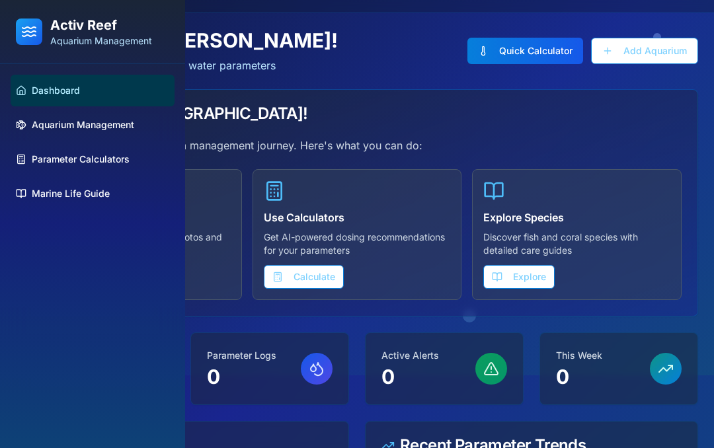
click at [323, 281] on button "Calculate" at bounding box center [304, 277] width 80 height 24
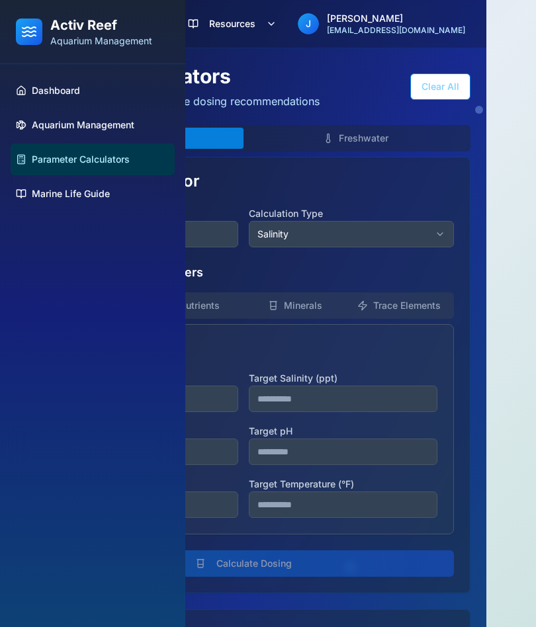
click at [35, 36] on icon at bounding box center [28, 35] width 13 height 1
click at [58, 17] on h2 "Activ Reef" at bounding box center [101, 25] width 102 height 19
click at [95, 25] on h2 "Activ Reef" at bounding box center [101, 25] width 102 height 19
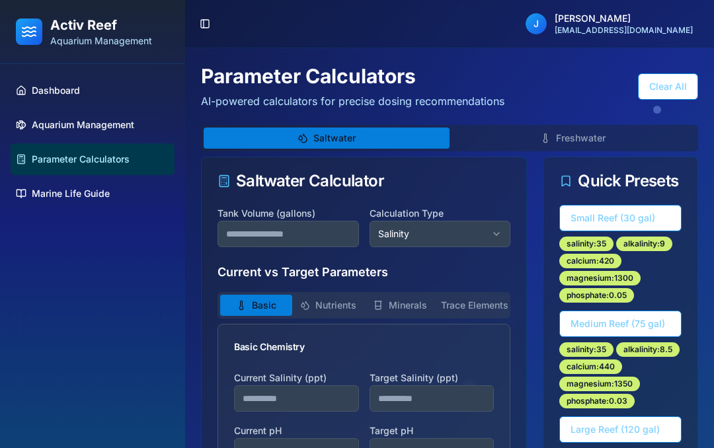
click at [212, 21] on button "Toggle Sidebar" at bounding box center [205, 24] width 19 height 19
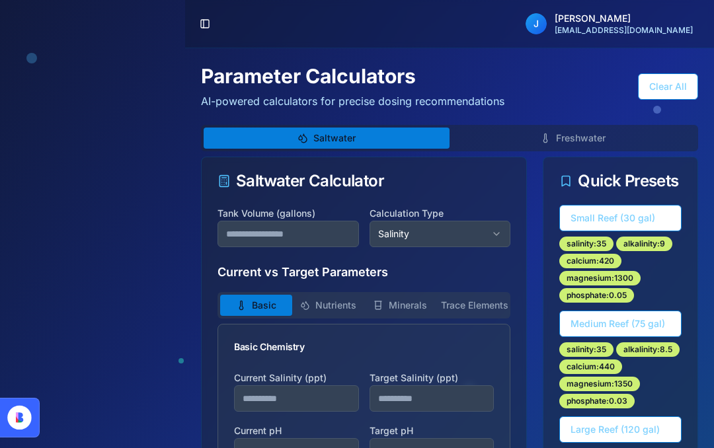
click at [208, 22] on button "Toggle Sidebar" at bounding box center [205, 24] width 19 height 19
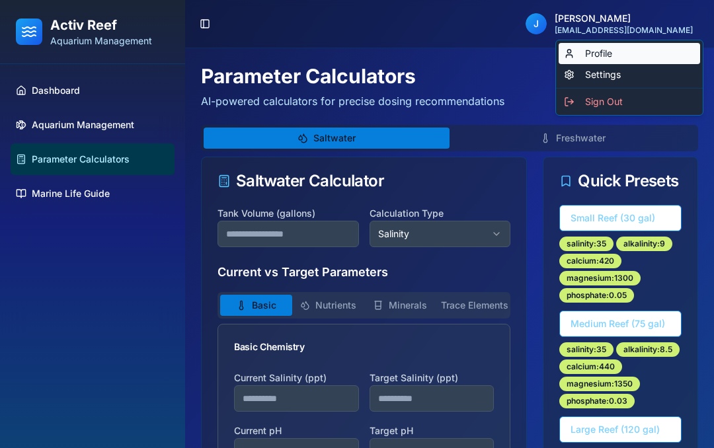
click at [606, 56] on link "Profile" at bounding box center [629, 53] width 141 height 21
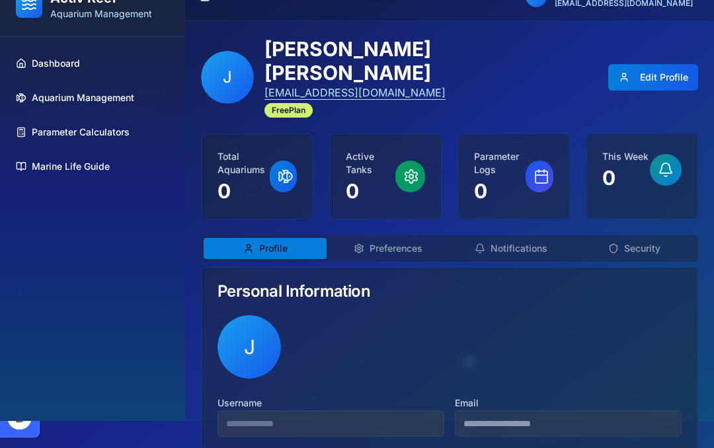
scroll to position [83, 0]
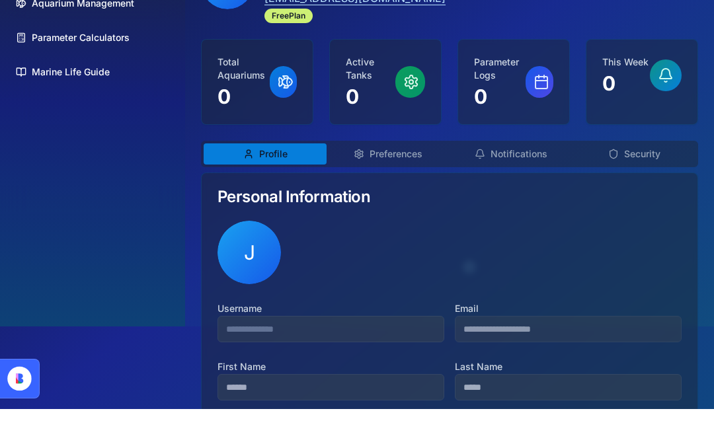
click at [261, 260] on span "J" at bounding box center [249, 291] width 63 height 63
click at [402, 182] on button "Preferences" at bounding box center [388, 192] width 123 height 21
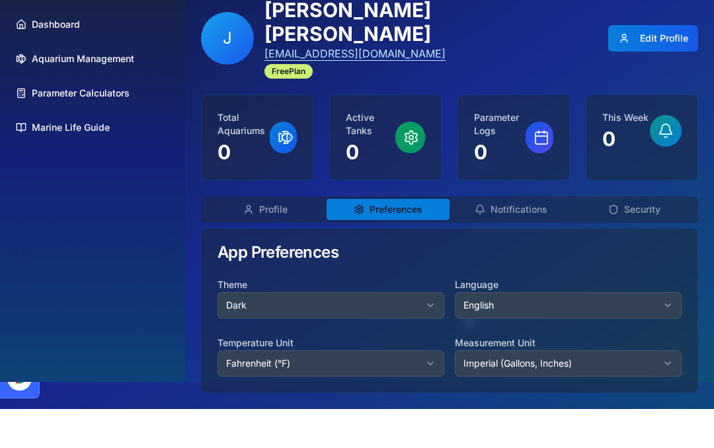
click at [431, 339] on icon "button" at bounding box center [430, 344] width 11 height 11
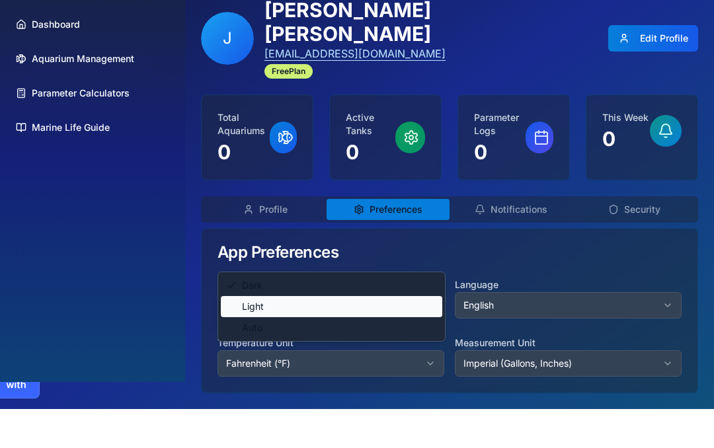
click at [398, 335] on div "Light" at bounding box center [332, 345] width 222 height 21
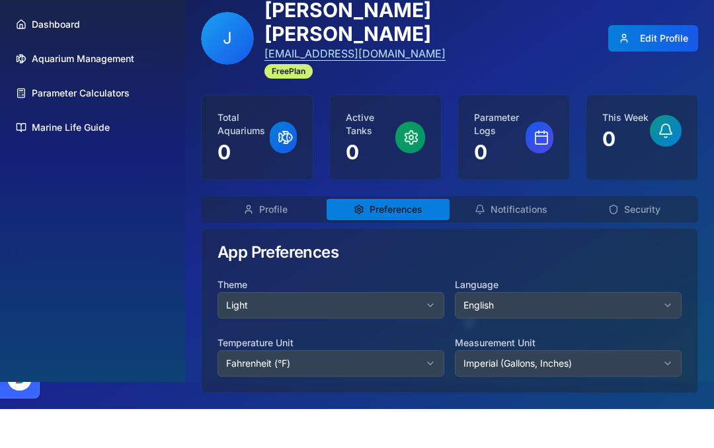
click at [434, 284] on div "App Preferences" at bounding box center [450, 292] width 464 height 16
click at [506, 238] on button "Notifications" at bounding box center [511, 248] width 123 height 21
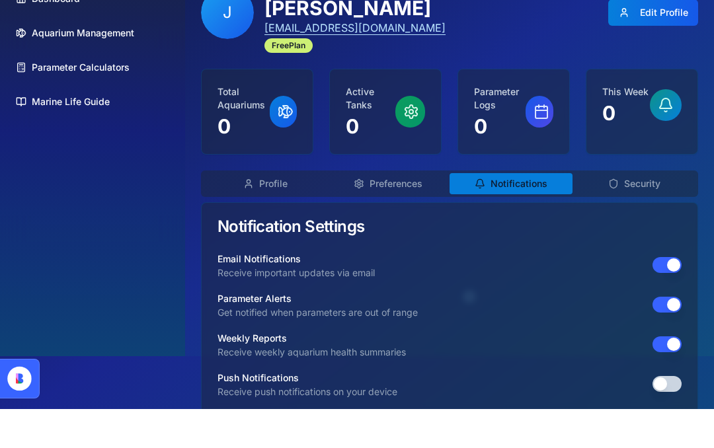
click at [622, 212] on button "Security" at bounding box center [634, 222] width 123 height 21
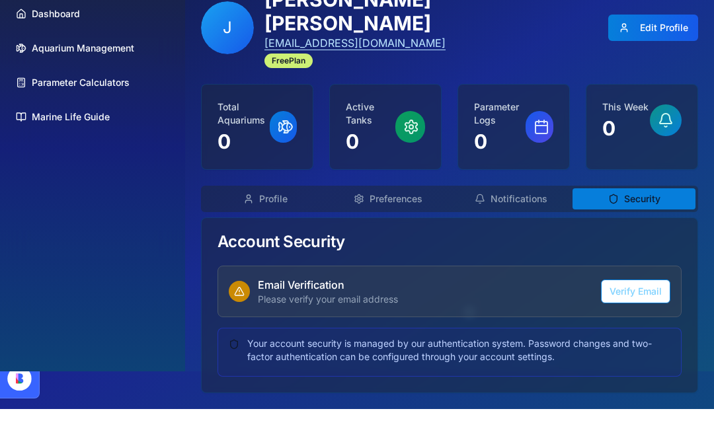
click at [294, 227] on button "Profile" at bounding box center [265, 237] width 123 height 21
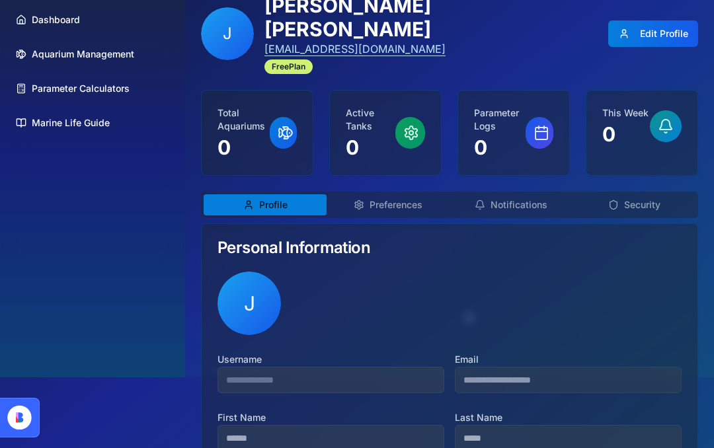
scroll to position [0, 0]
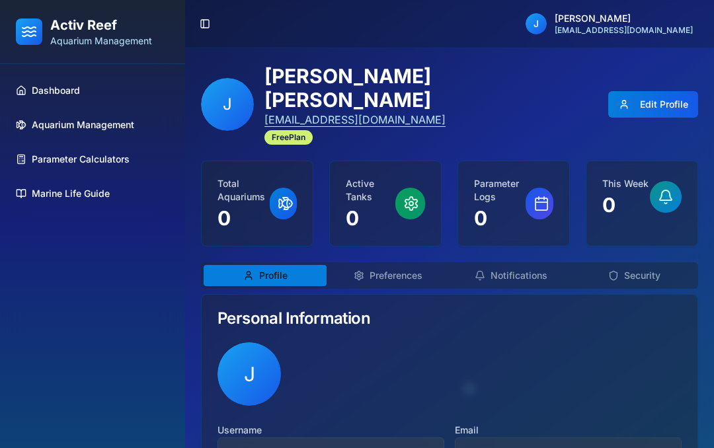
click at [632, 96] on button "Edit Profile" at bounding box center [653, 104] width 90 height 26
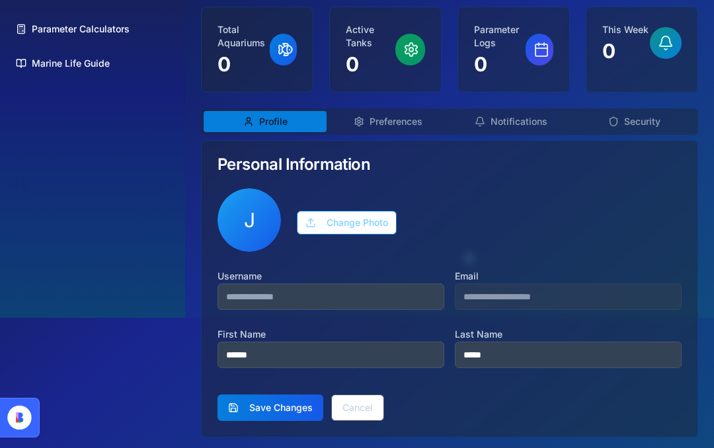
scroll to position [136, 0]
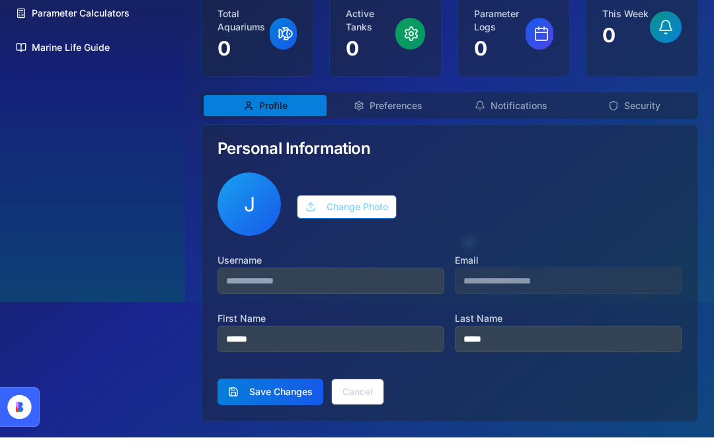
click at [399, 127] on button "Preferences" at bounding box center [388, 116] width 123 height 21
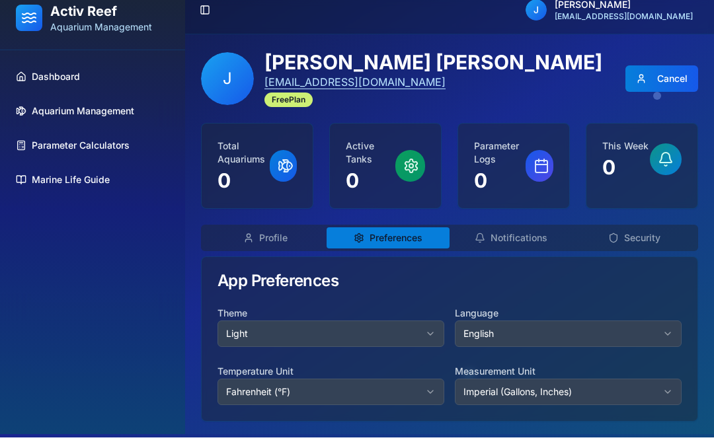
click at [287, 238] on button "Profile" at bounding box center [265, 248] width 123 height 21
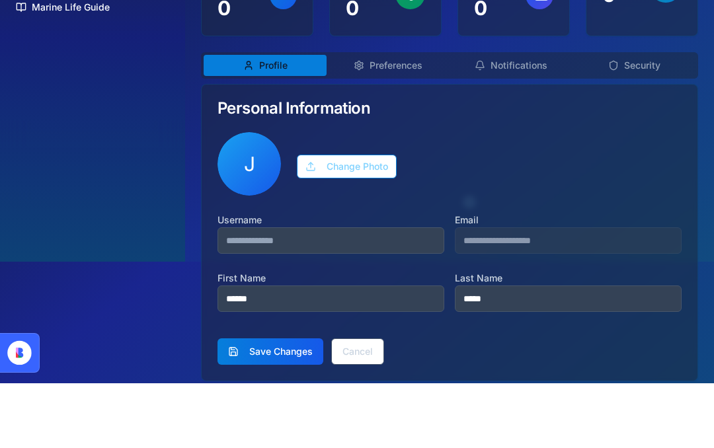
scroll to position [122, 0]
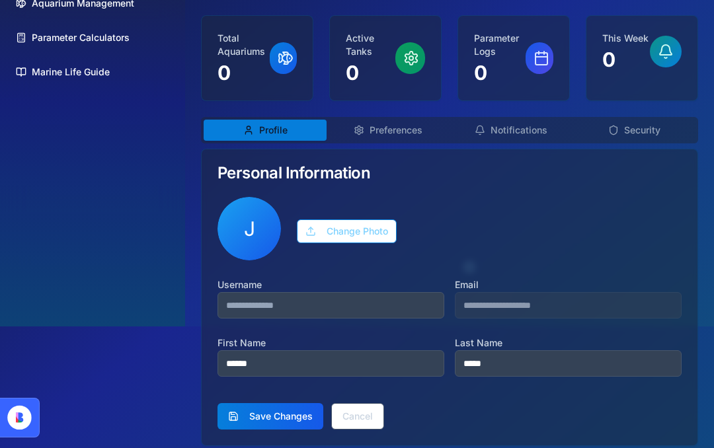
click at [272, 419] on button "Save Changes" at bounding box center [271, 416] width 106 height 26
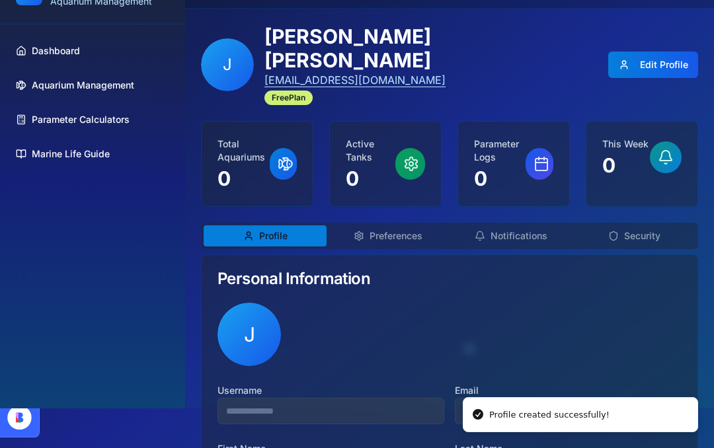
scroll to position [0, 0]
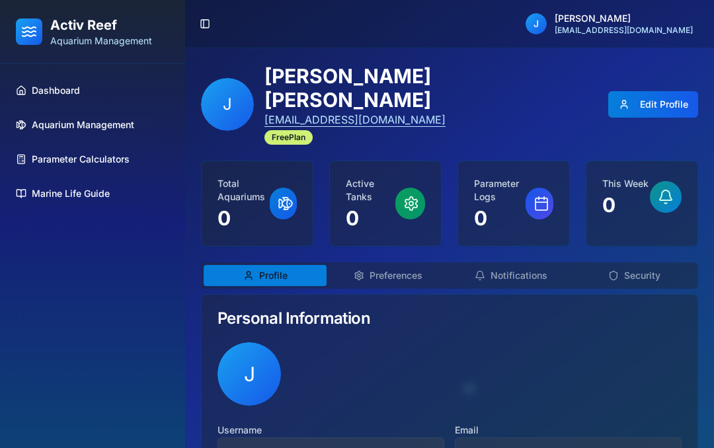
click at [645, 92] on button "Edit Profile" at bounding box center [653, 104] width 90 height 26
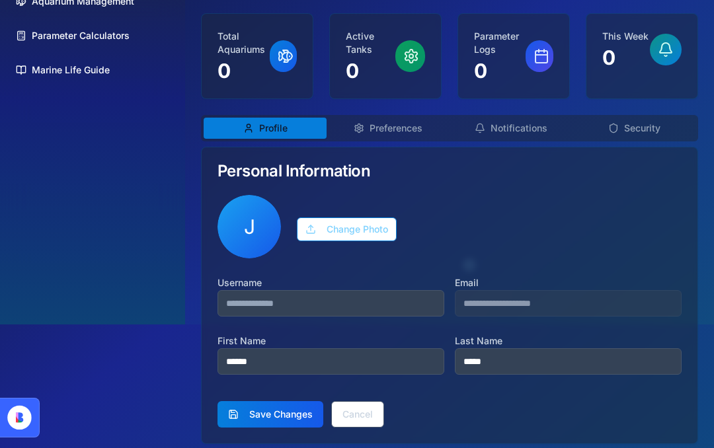
scroll to position [122, 0]
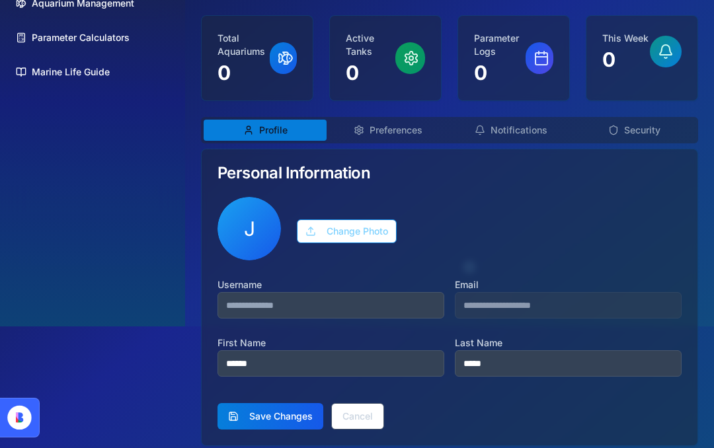
click at [312, 302] on input at bounding box center [331, 305] width 227 height 26
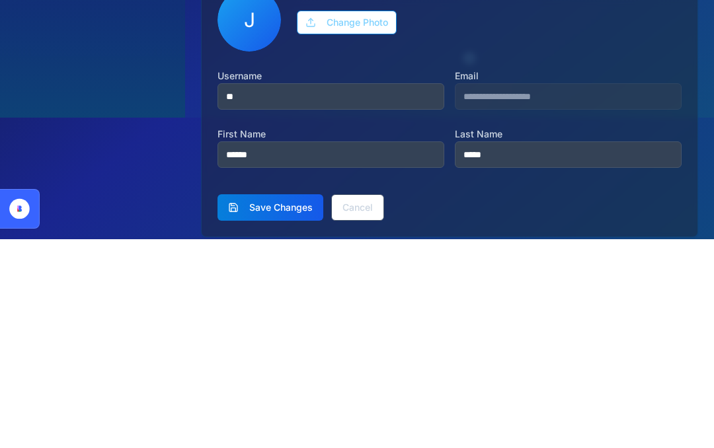
type input "*"
type input "*******"
click at [528, 197] on div "**********" at bounding box center [450, 321] width 496 height 249
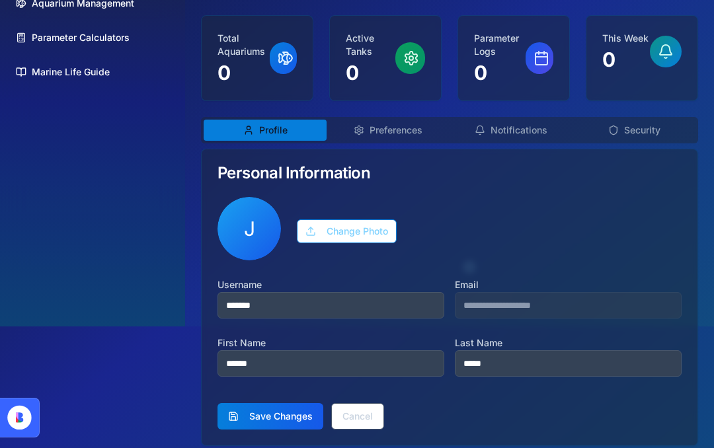
click at [403, 141] on button "Preferences" at bounding box center [388, 130] width 123 height 21
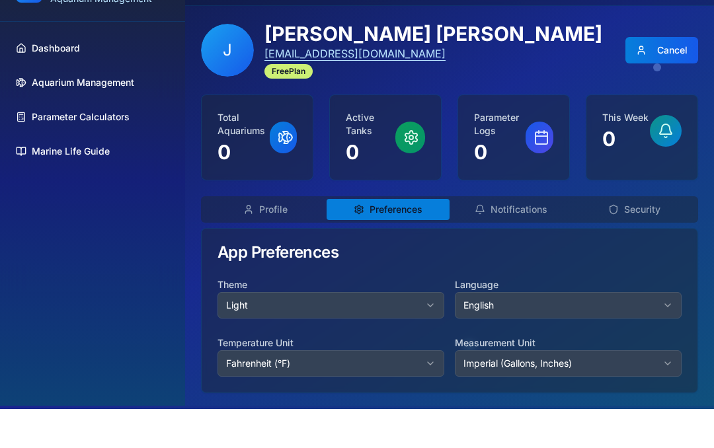
scroll to position [50, 0]
click at [517, 238] on button "Notifications" at bounding box center [511, 248] width 123 height 21
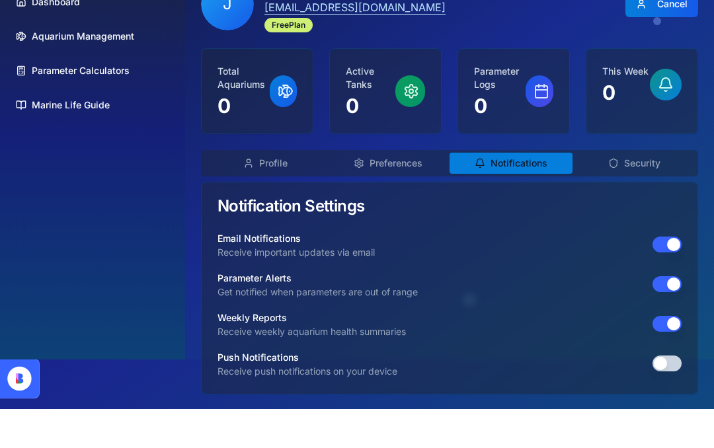
click at [637, 192] on button "Security" at bounding box center [634, 202] width 123 height 21
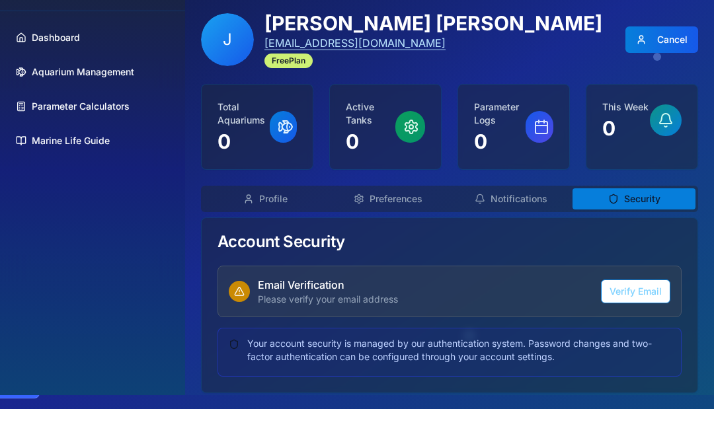
click at [282, 227] on button "Profile" at bounding box center [265, 237] width 123 height 21
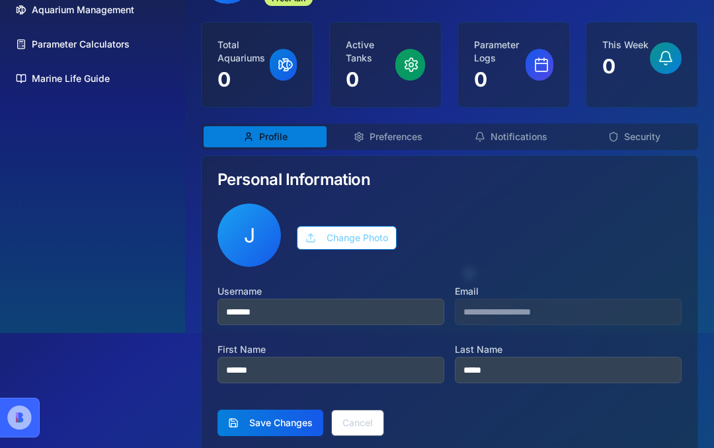
scroll to position [122, 0]
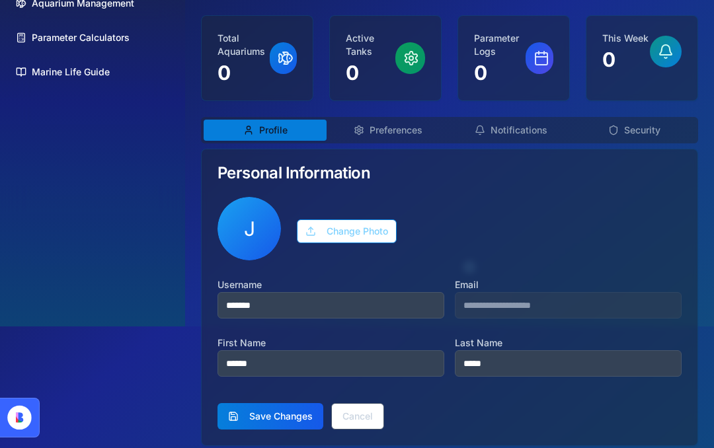
click at [348, 234] on button "Change Photo" at bounding box center [347, 232] width 100 height 24
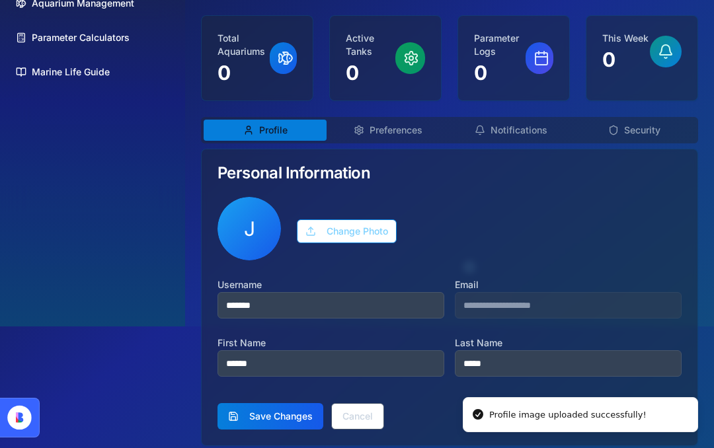
click at [284, 418] on button "Save Changes" at bounding box center [271, 416] width 106 height 26
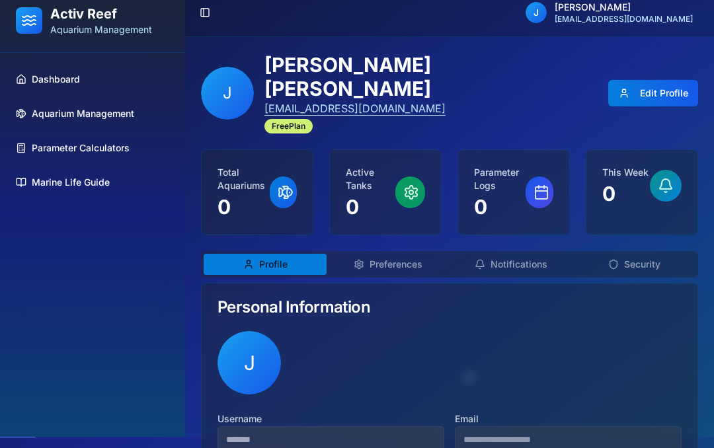
scroll to position [0, 0]
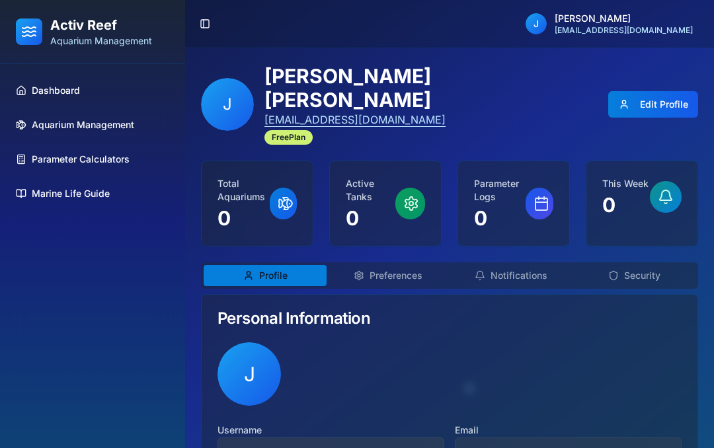
click at [80, 89] on span "Dashboard" at bounding box center [56, 90] width 48 height 13
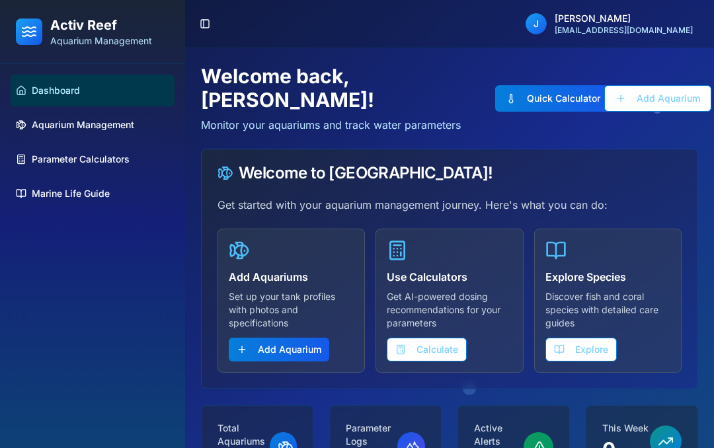
click at [112, 135] on link "Aquarium Management" at bounding box center [93, 125] width 164 height 32
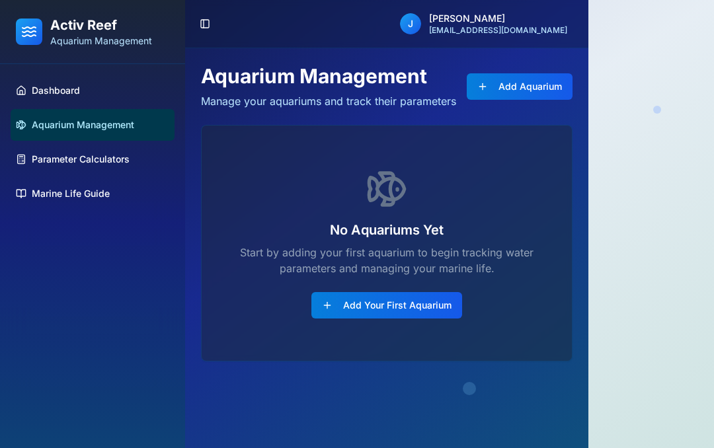
click at [104, 163] on span "Parameter Calculators" at bounding box center [81, 159] width 98 height 13
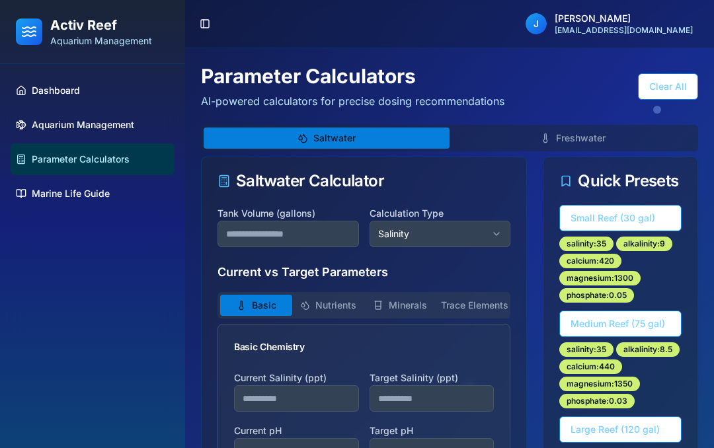
click at [91, 197] on span "Marine Life Guide" at bounding box center [71, 193] width 78 height 13
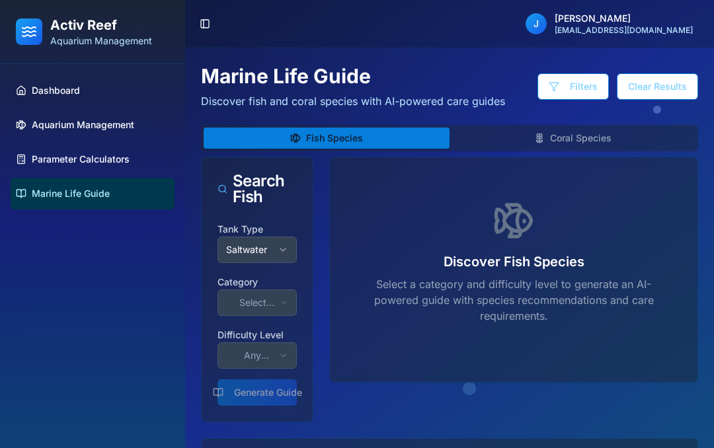
click at [208, 16] on button "Toggle Sidebar" at bounding box center [205, 24] width 19 height 19
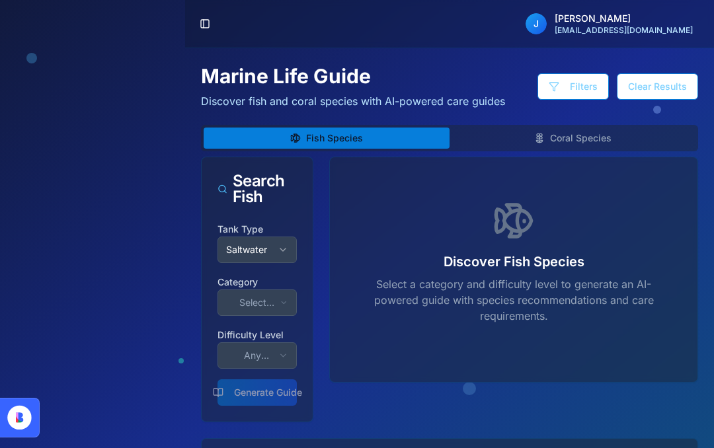
click at [209, 17] on button "Toggle Sidebar" at bounding box center [205, 24] width 19 height 19
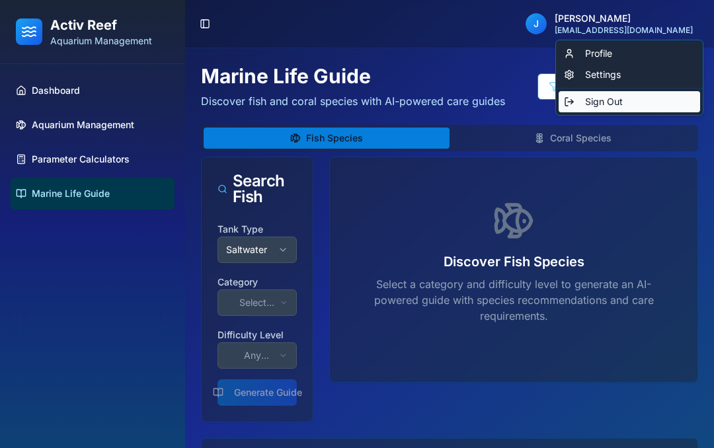
click at [627, 108] on div "Sign Out" at bounding box center [629, 101] width 141 height 21
